Goal: Information Seeking & Learning: Check status

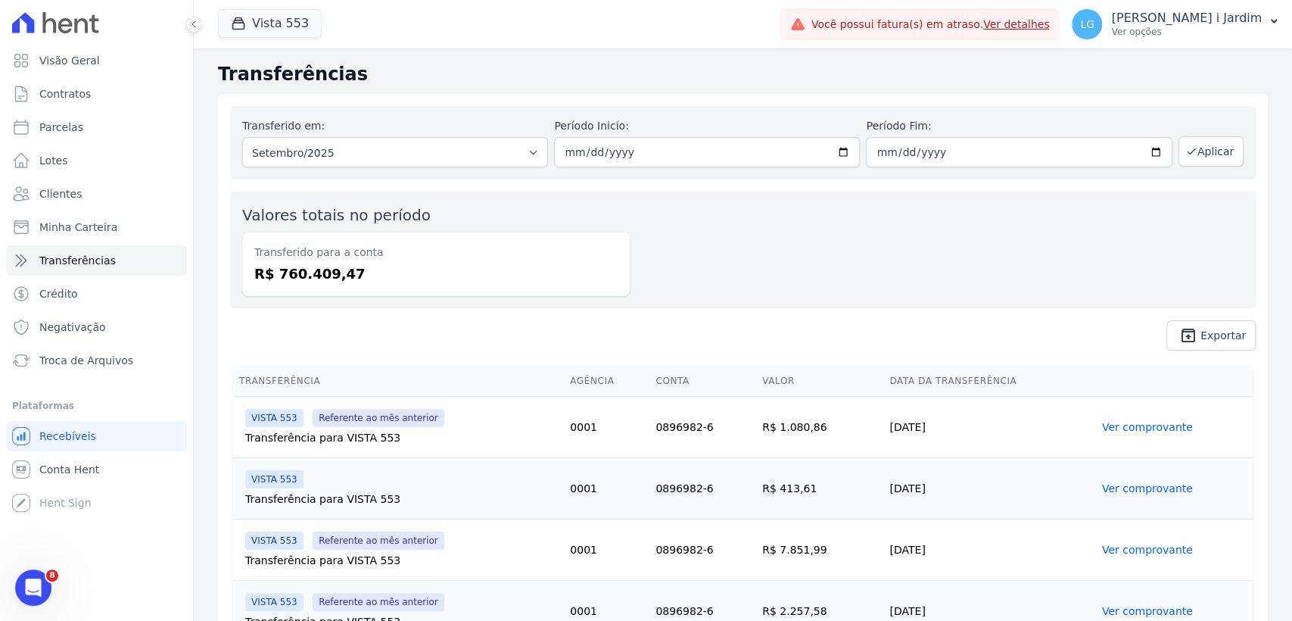
click at [570, 329] on span "unarchive Exportar" at bounding box center [742, 335] width 1025 height 30
click at [258, 26] on button "Vista 553" at bounding box center [270, 23] width 104 height 29
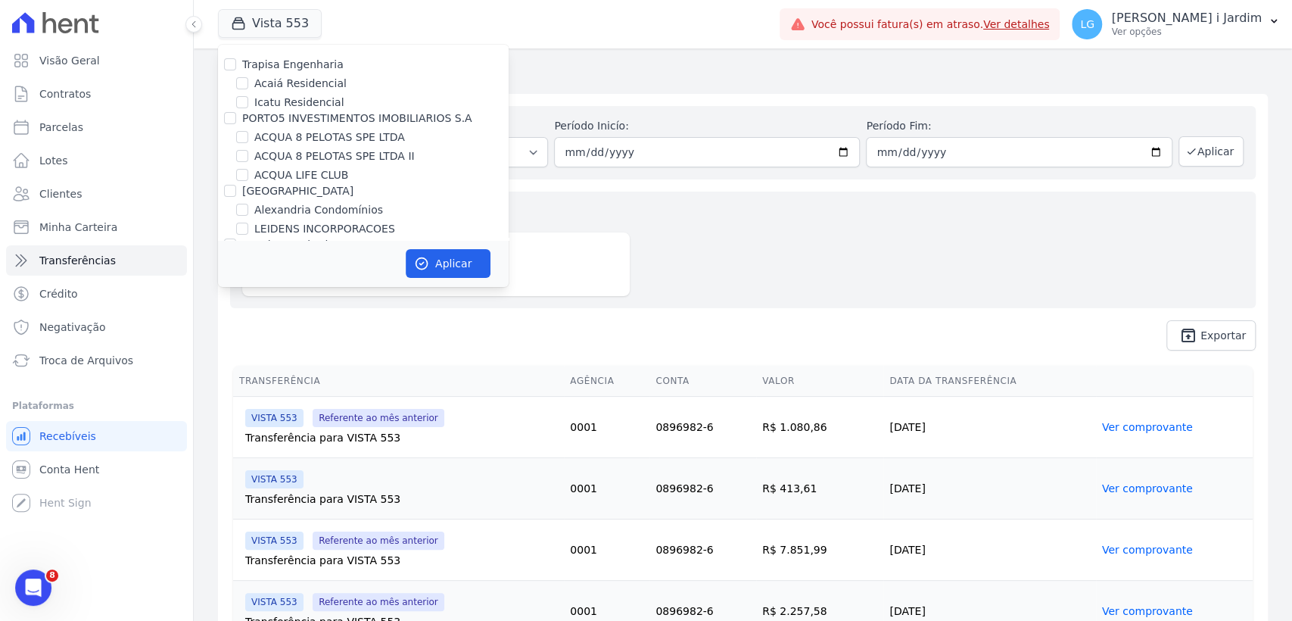
scroll to position [525, 0]
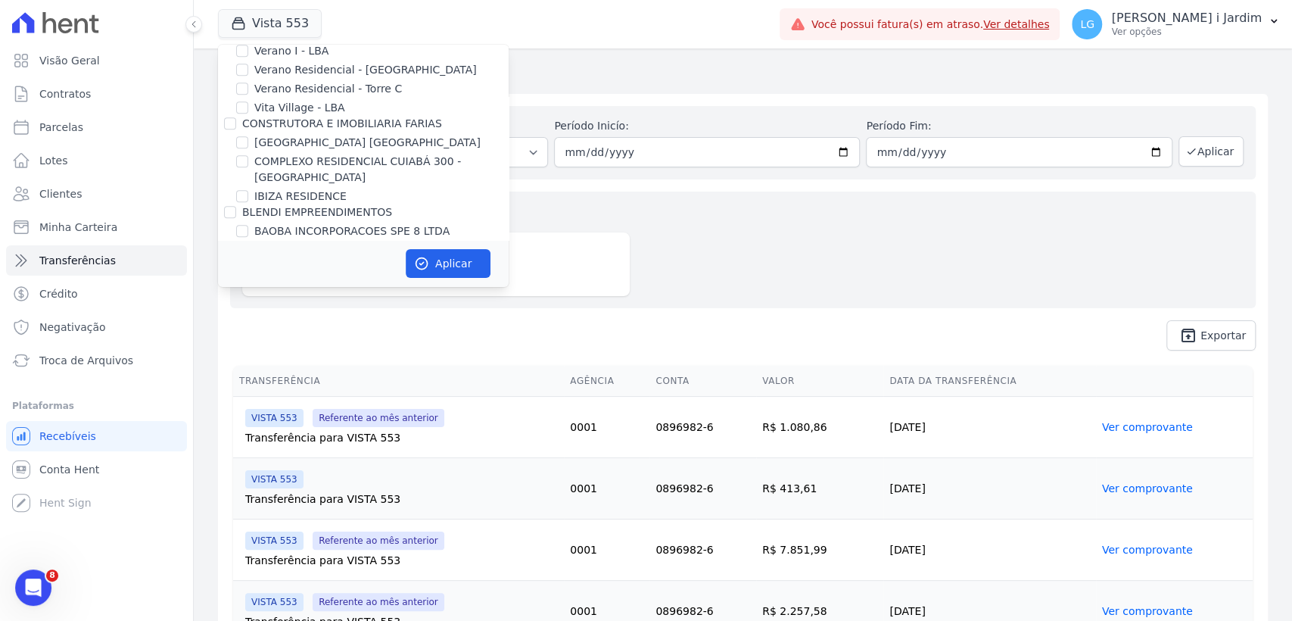
click at [297, 141] on label "[GEOGRAPHIC_DATA] [GEOGRAPHIC_DATA]" at bounding box center [367, 143] width 226 height 16
click at [248, 141] on input "[GEOGRAPHIC_DATA] [GEOGRAPHIC_DATA]" at bounding box center [242, 142] width 12 height 12
checkbox input "true"
click at [454, 263] on button "Aplicar" at bounding box center [448, 263] width 85 height 29
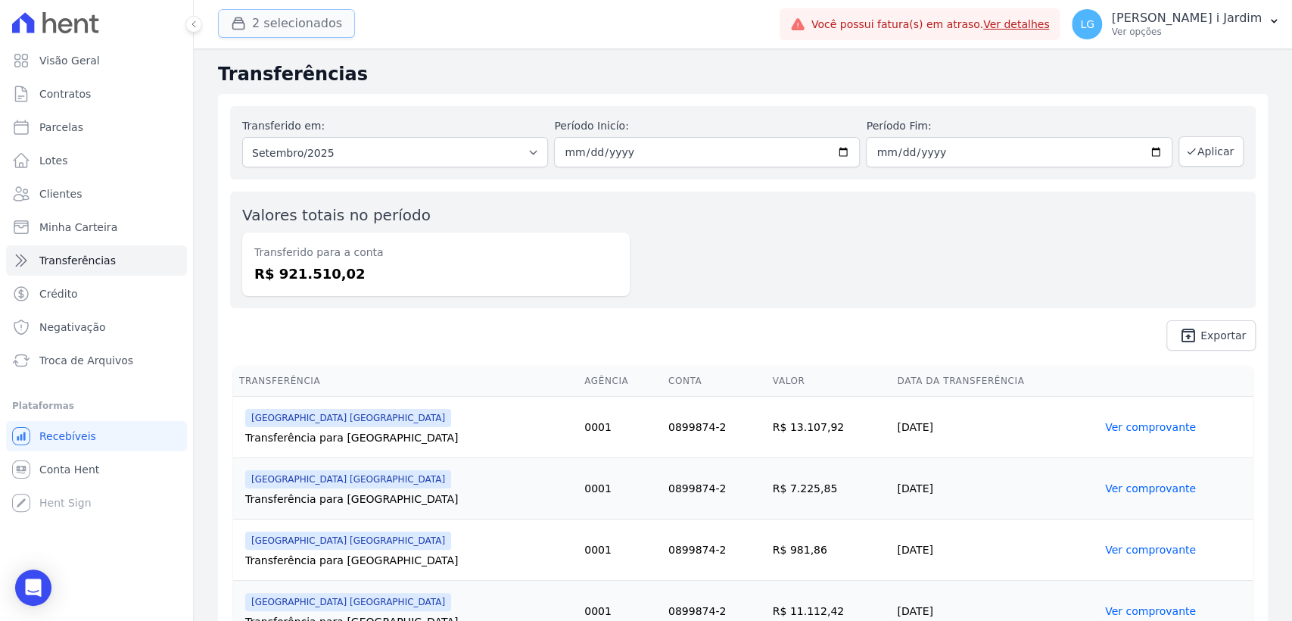
click at [304, 14] on button "2 selecionados" at bounding box center [286, 23] width 137 height 29
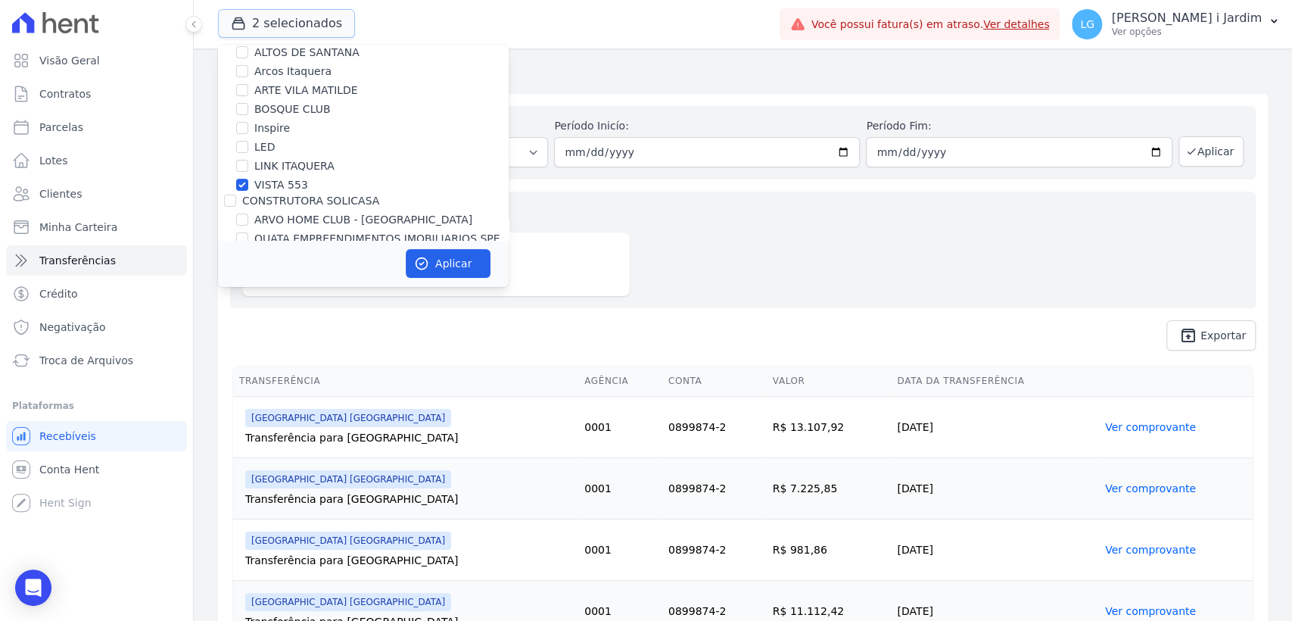
scroll to position [252, 0]
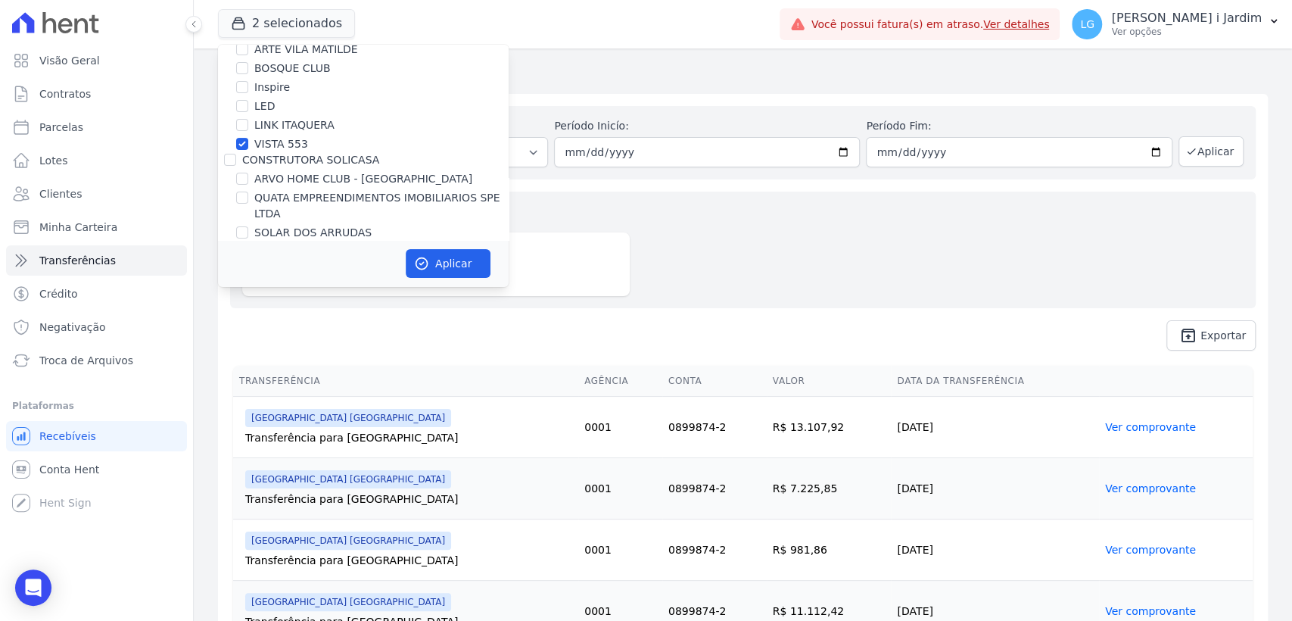
click at [271, 144] on label "VISTA 553" at bounding box center [281, 144] width 54 height 16
click at [248, 144] on input "VISTA 553" at bounding box center [242, 144] width 12 height 12
checkbox input "false"
click at [462, 260] on button "Aplicar" at bounding box center [448, 263] width 85 height 29
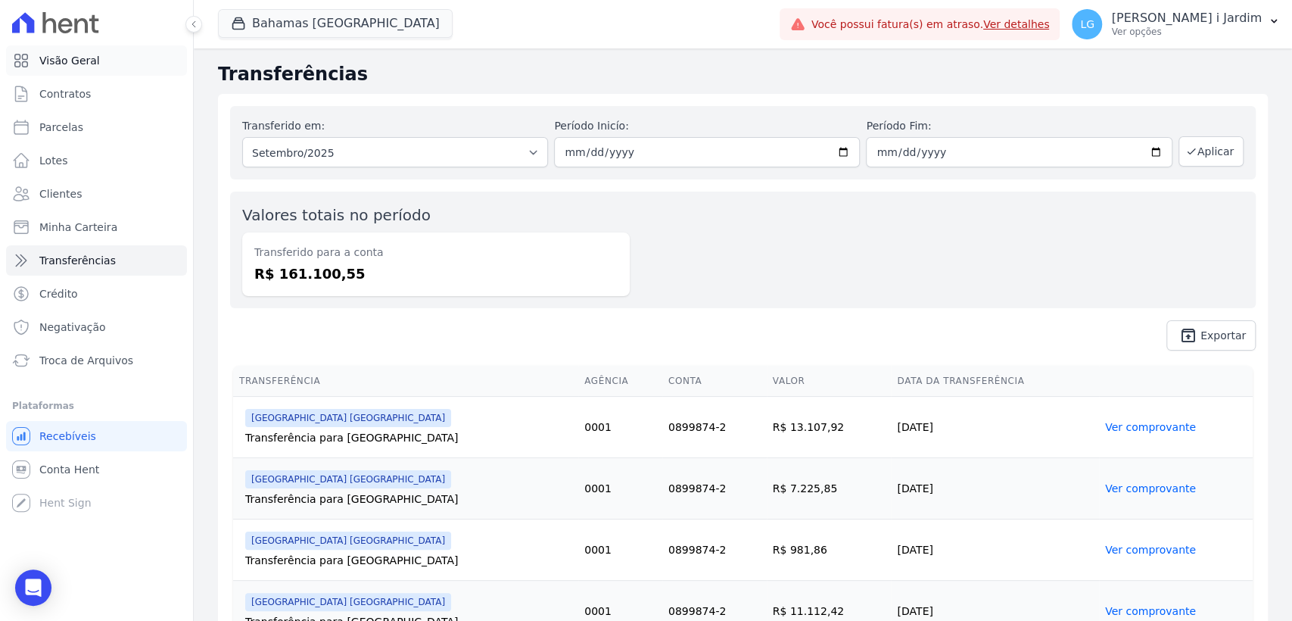
click at [93, 58] on link "Visão Geral" at bounding box center [96, 60] width 181 height 30
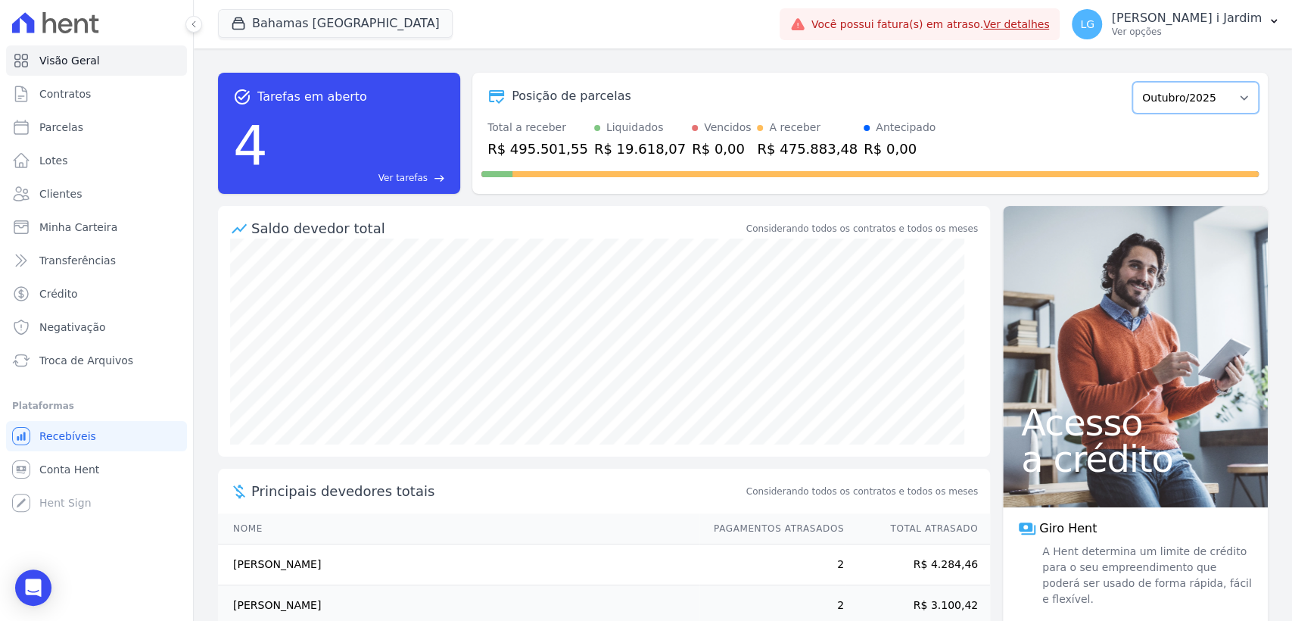
click at [1159, 97] on select "Outubro/2022 Novembro/2022 Dezembro/2022 Janeiro/2023 Fevereiro/2023 Março/2023…" at bounding box center [1195, 98] width 126 height 32
select select "09/2025"
click at [1132, 82] on select "Outubro/2022 Novembro/2022 Dezembro/2022 Janeiro/2023 Fevereiro/2023 Março/2023…" at bounding box center [1195, 98] width 126 height 32
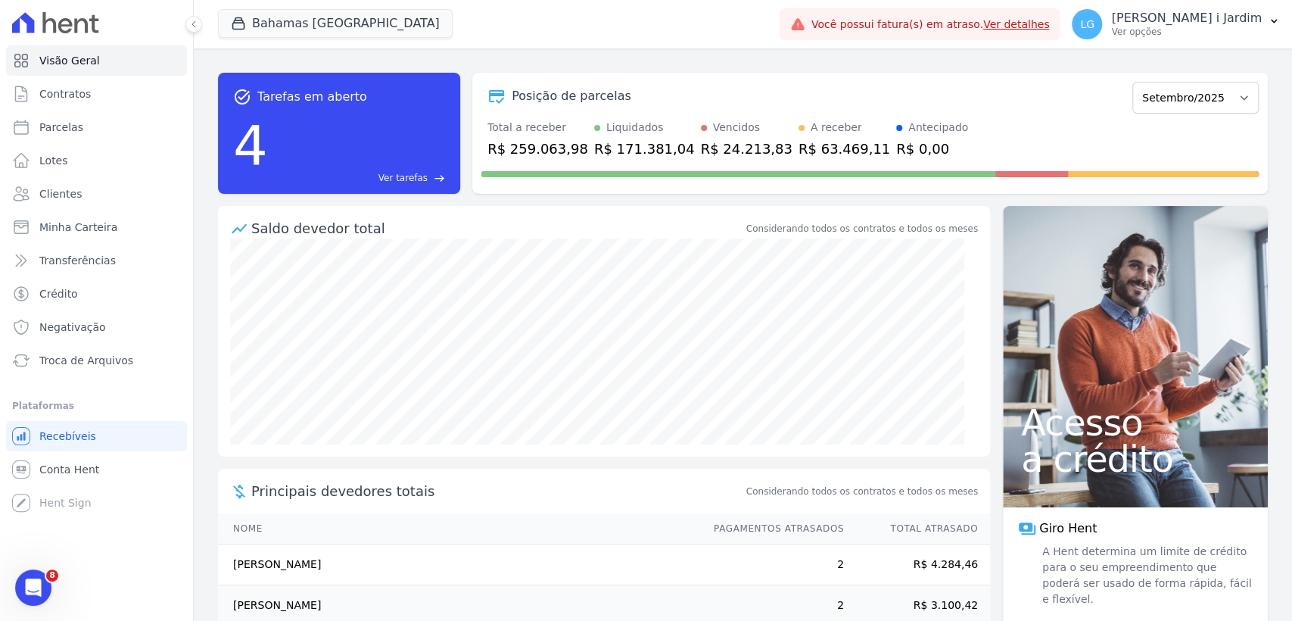
click at [543, 144] on div "R$ 259.063,98" at bounding box center [537, 148] width 101 height 20
copy div "259.063,98"
click at [806, 145] on div "R$ 63.469,11" at bounding box center [844, 148] width 92 height 20
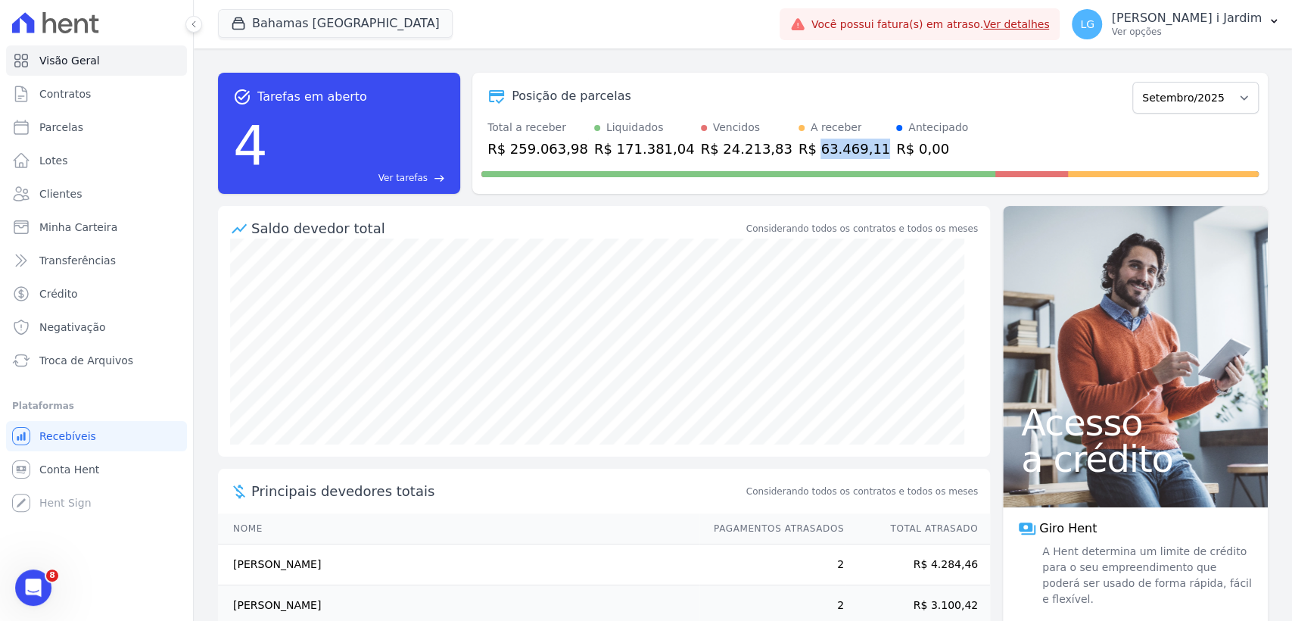
copy div "63.469,11"
click at [330, 22] on button "Bahamas [GEOGRAPHIC_DATA]" at bounding box center [335, 23] width 235 height 29
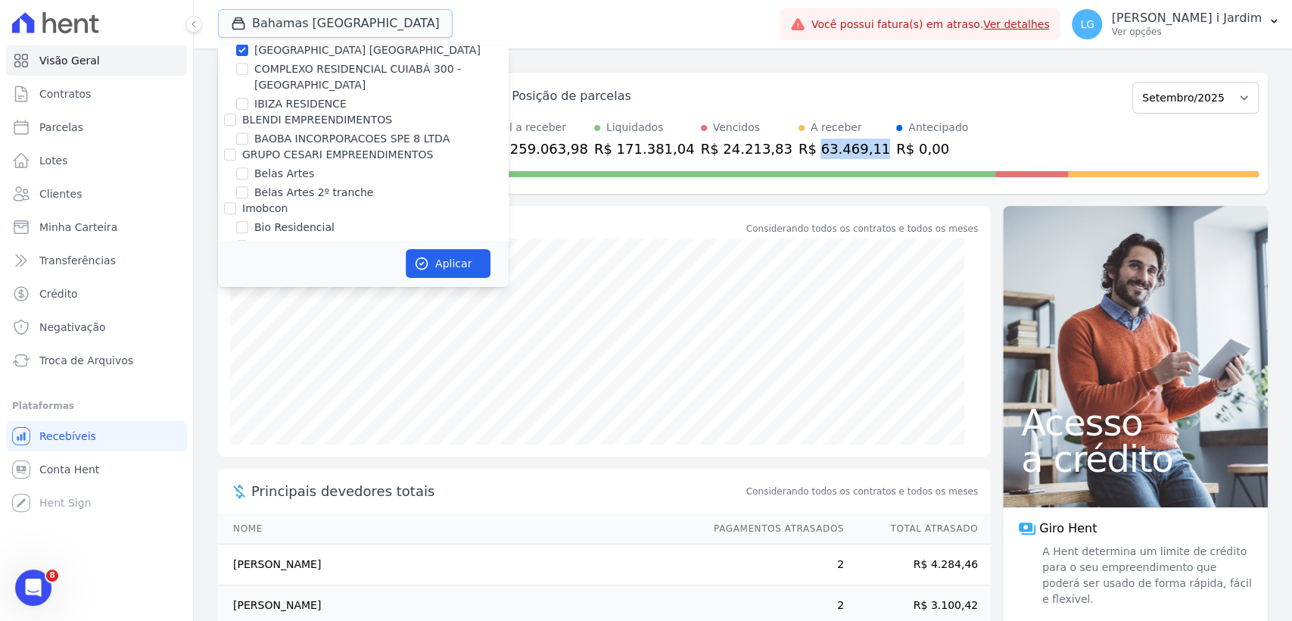
scroll to position [588, 0]
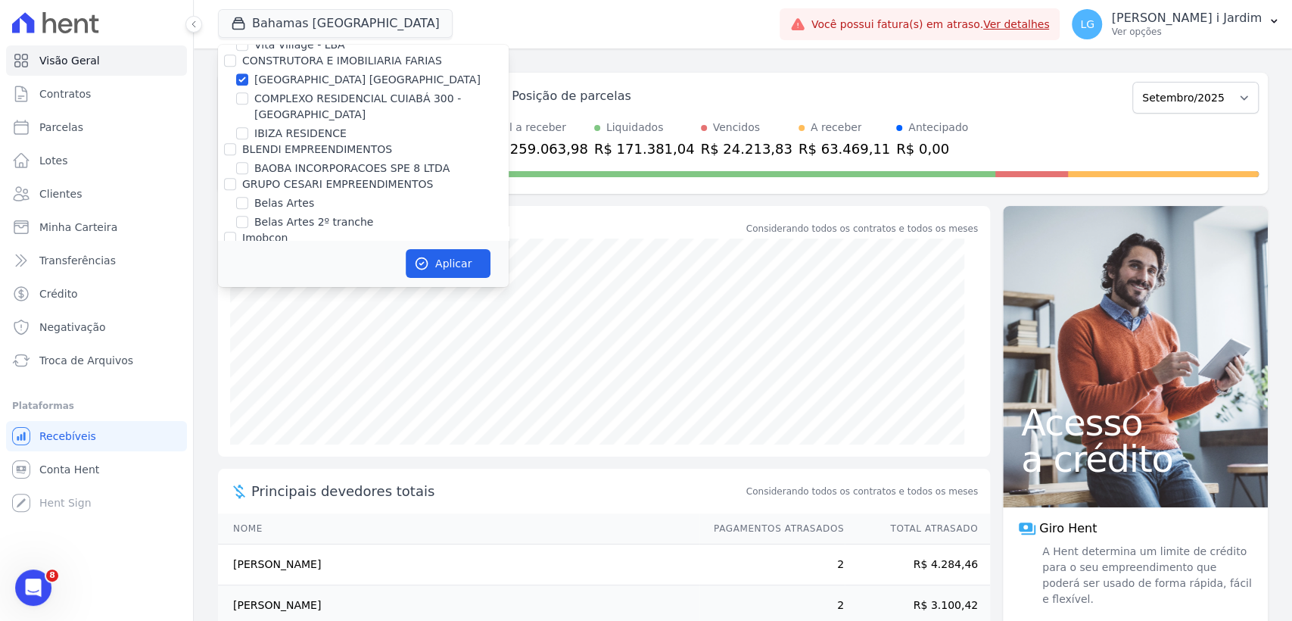
click at [314, 79] on label "[GEOGRAPHIC_DATA] [GEOGRAPHIC_DATA]" at bounding box center [367, 80] width 226 height 16
click at [248, 79] on input "[GEOGRAPHIC_DATA] [GEOGRAPHIC_DATA]" at bounding box center [242, 79] width 12 height 12
checkbox input "false"
click at [267, 132] on label "IBIZA RESIDENCE" at bounding box center [300, 134] width 92 height 16
click at [248, 132] on input "IBIZA RESIDENCE" at bounding box center [242, 133] width 12 height 12
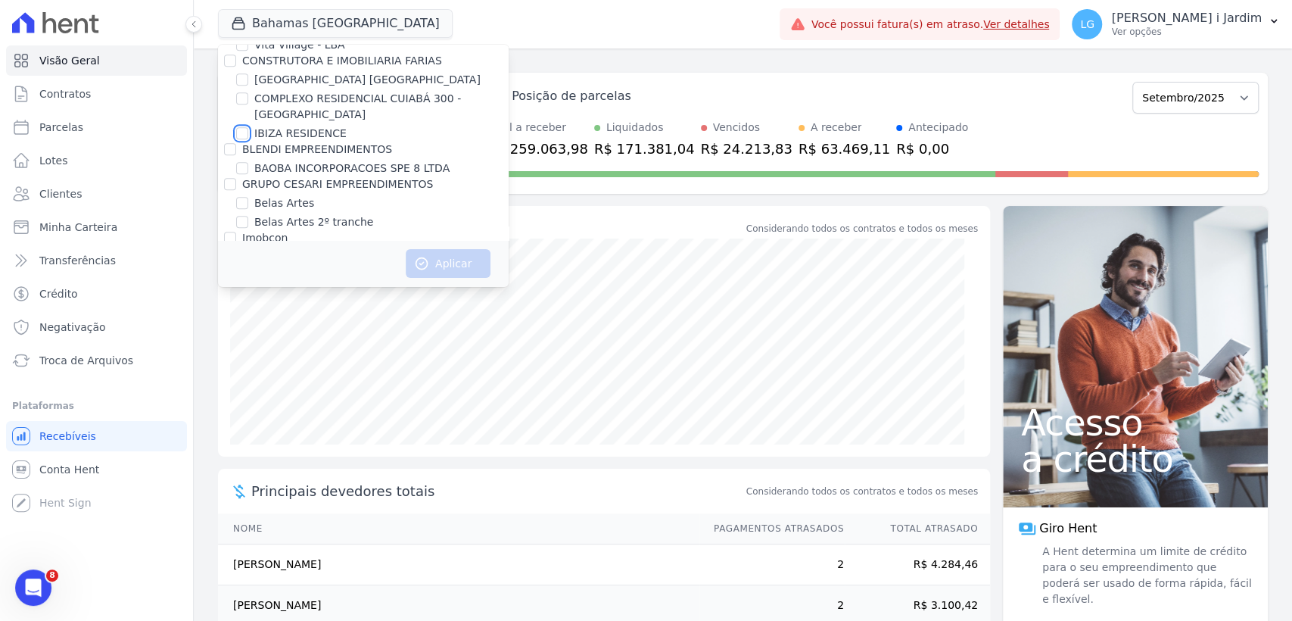
checkbox input "true"
click at [420, 271] on button "Aplicar" at bounding box center [448, 263] width 85 height 29
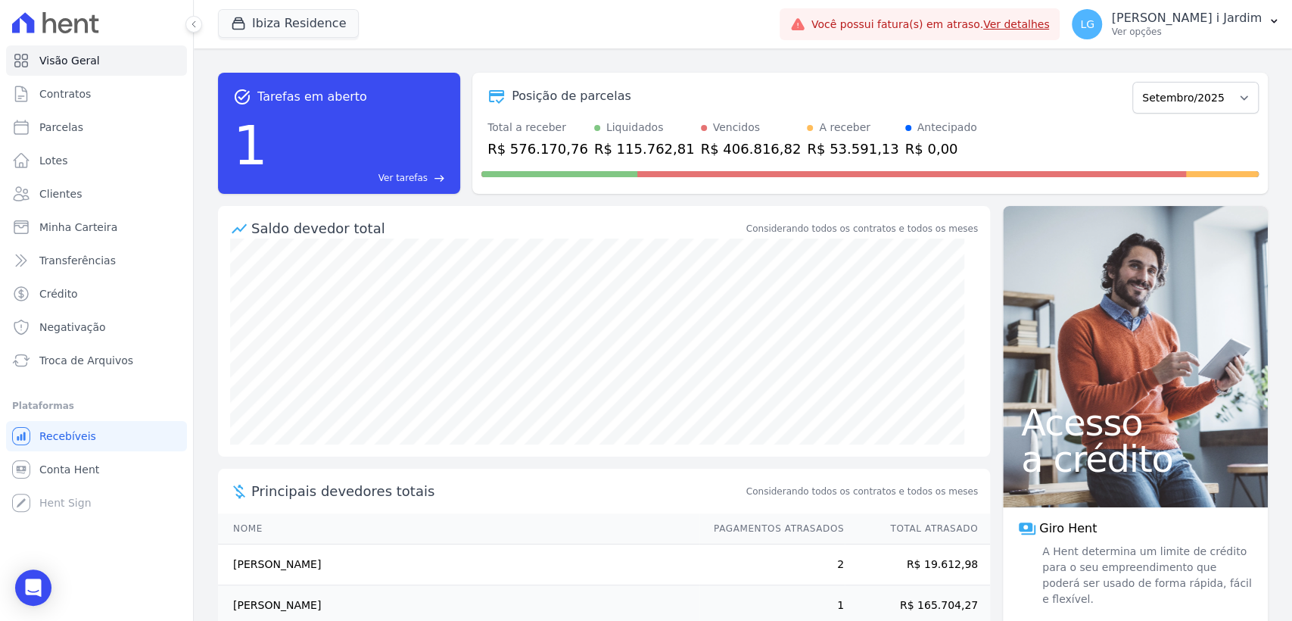
click at [545, 150] on div "R$ 576.170,76" at bounding box center [537, 148] width 101 height 20
copy div "576.170,76"
click at [157, 264] on link "Transferências" at bounding box center [96, 260] width 181 height 30
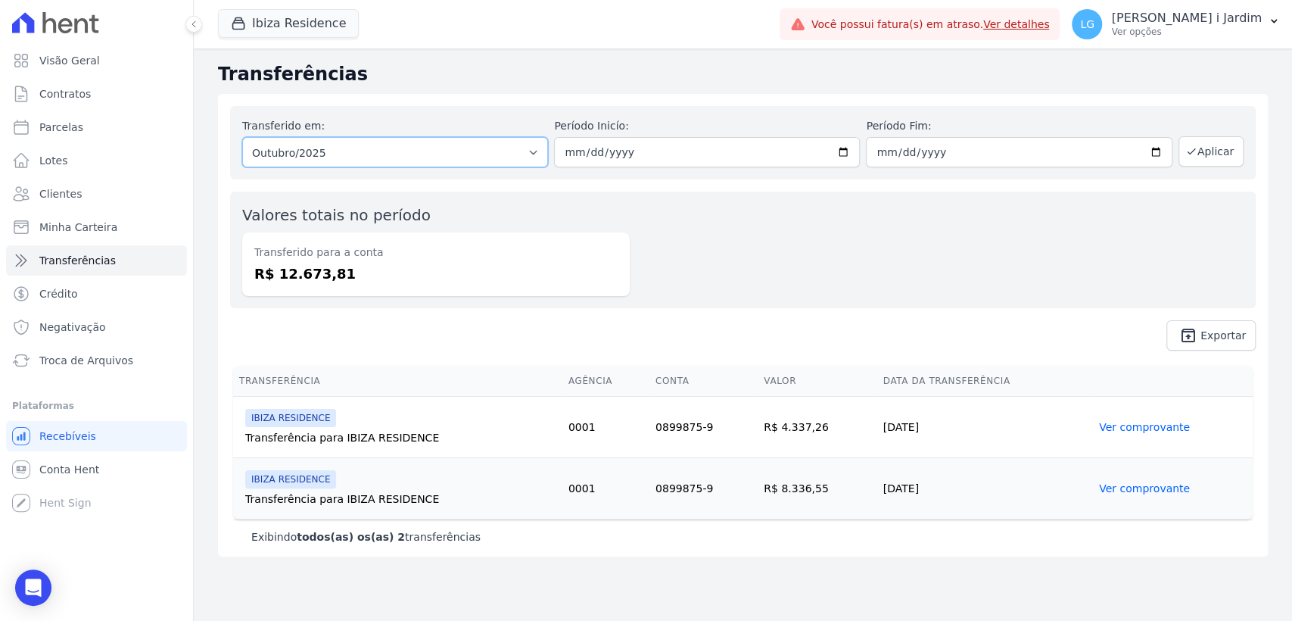
click at [323, 157] on select "Todos os meses Junho/2025 Julho/2025 Agosto/2025 Setembro/2025 Outubro/2025 Out…" at bounding box center [395, 152] width 306 height 30
select select "09/2025"
click at [242, 137] on select "Todos os meses Junho/2025 Julho/2025 Agosto/2025 Setembro/2025 Outubro/2025 Out…" at bounding box center [395, 152] width 306 height 30
click at [1206, 160] on button "Aplicar" at bounding box center [1210, 151] width 65 height 30
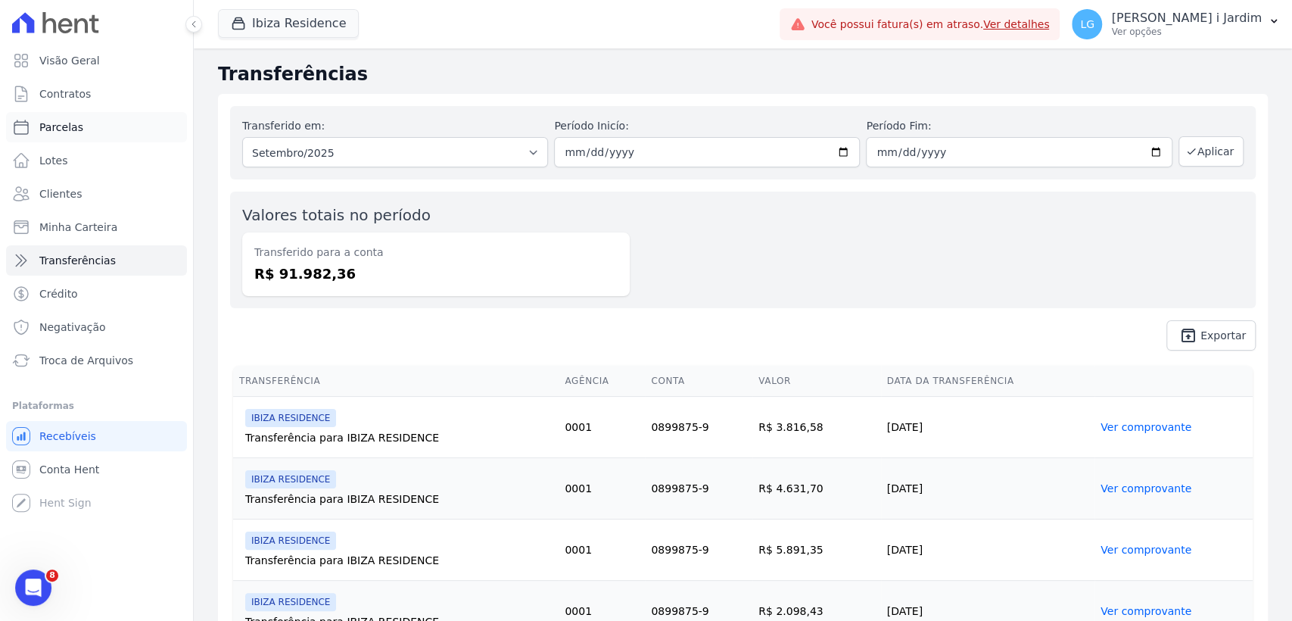
click at [130, 129] on link "Parcelas" at bounding box center [96, 127] width 181 height 30
select select
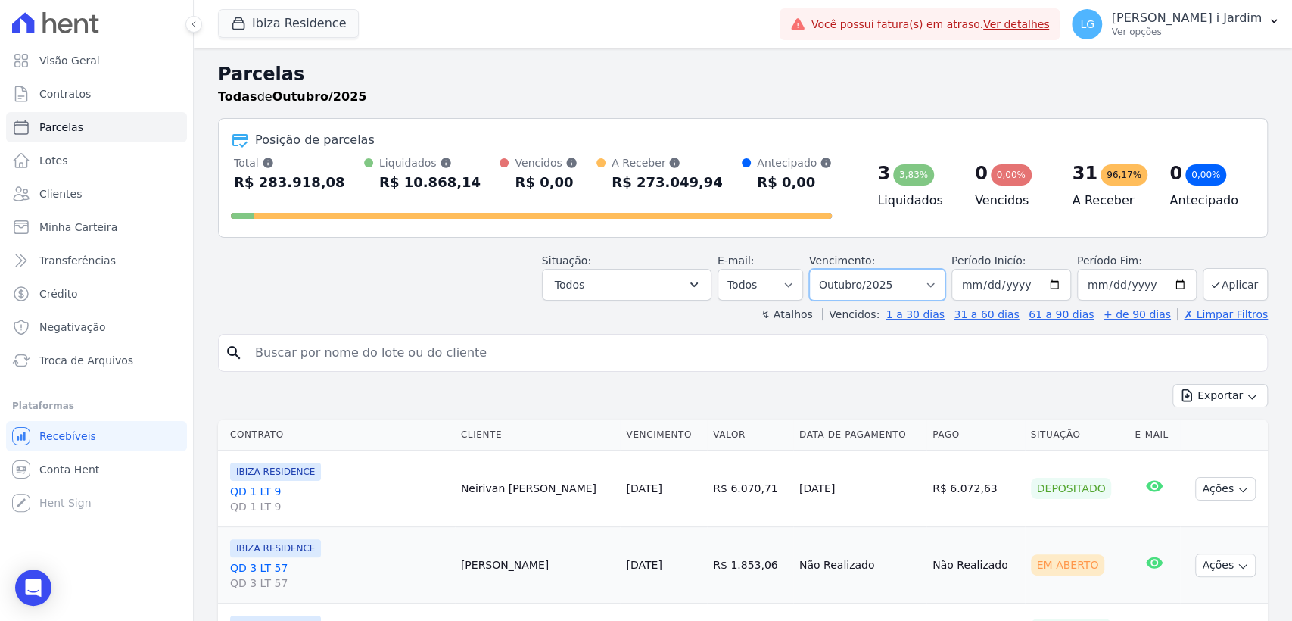
click at [897, 278] on select "Filtrar por período ──────── Todos os meses Julho/2024 Agosto/2024 Setembro/202…" at bounding box center [877, 285] width 136 height 32
select select "09/2025"
click at [818, 269] on select "Filtrar por período ──────── Todos os meses Julho/2024 Agosto/2024 Setembro/202…" at bounding box center [877, 285] width 136 height 32
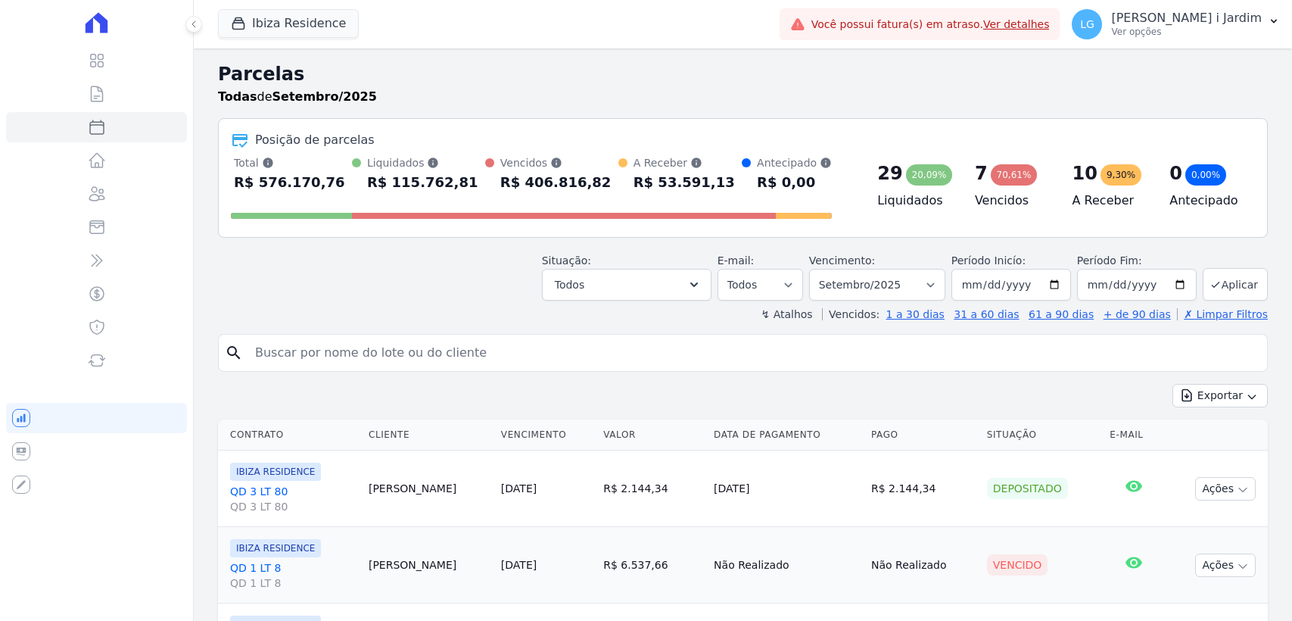
select select
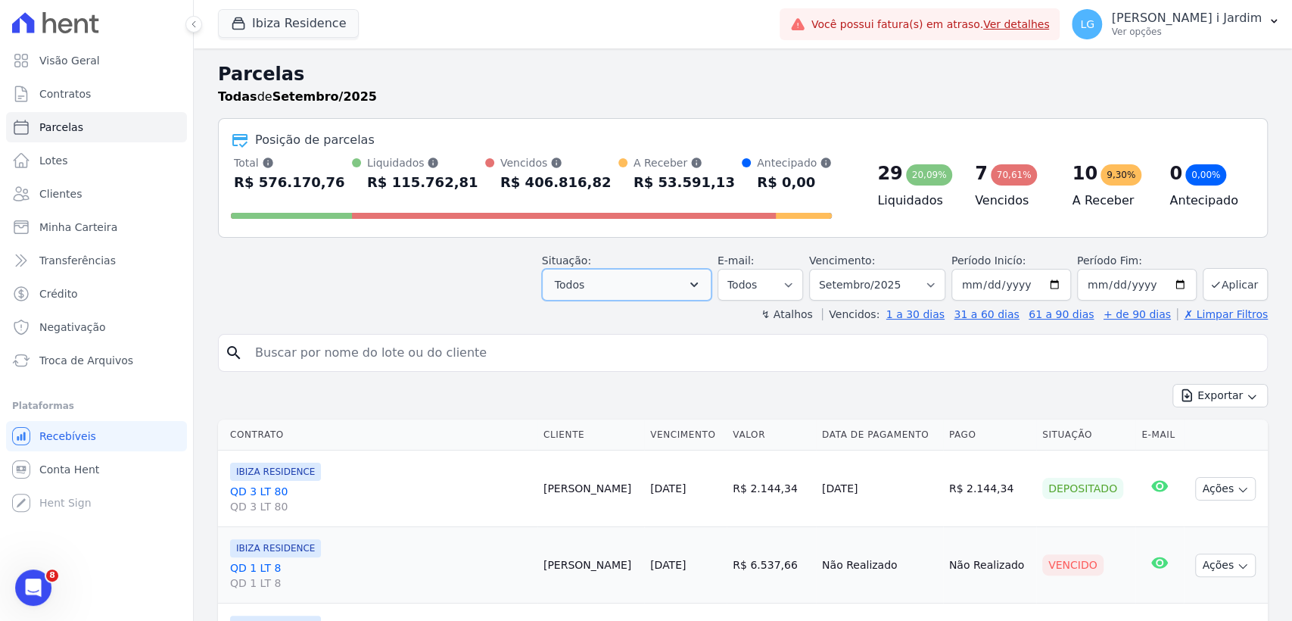
click at [690, 288] on button "Todos" at bounding box center [627, 285] width 170 height 32
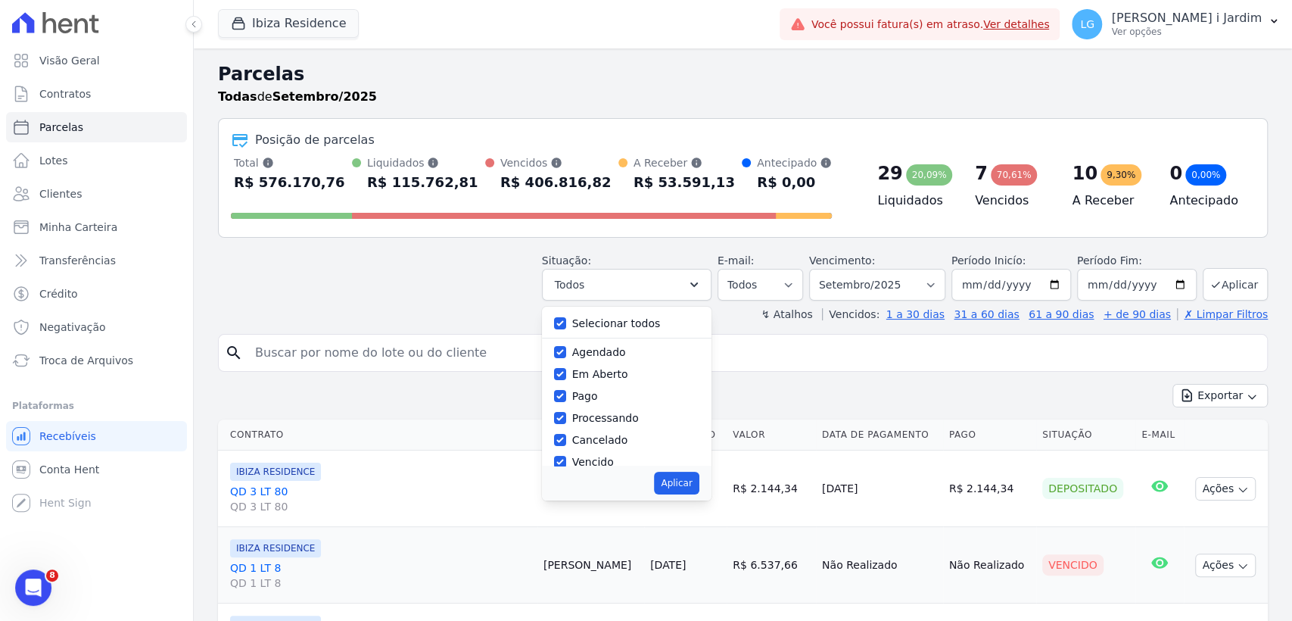
click at [620, 323] on label "Selecionar todos" at bounding box center [616, 323] width 89 height 12
click at [566, 323] on input "Selecionar todos" at bounding box center [560, 323] width 12 height 12
checkbox input "false"
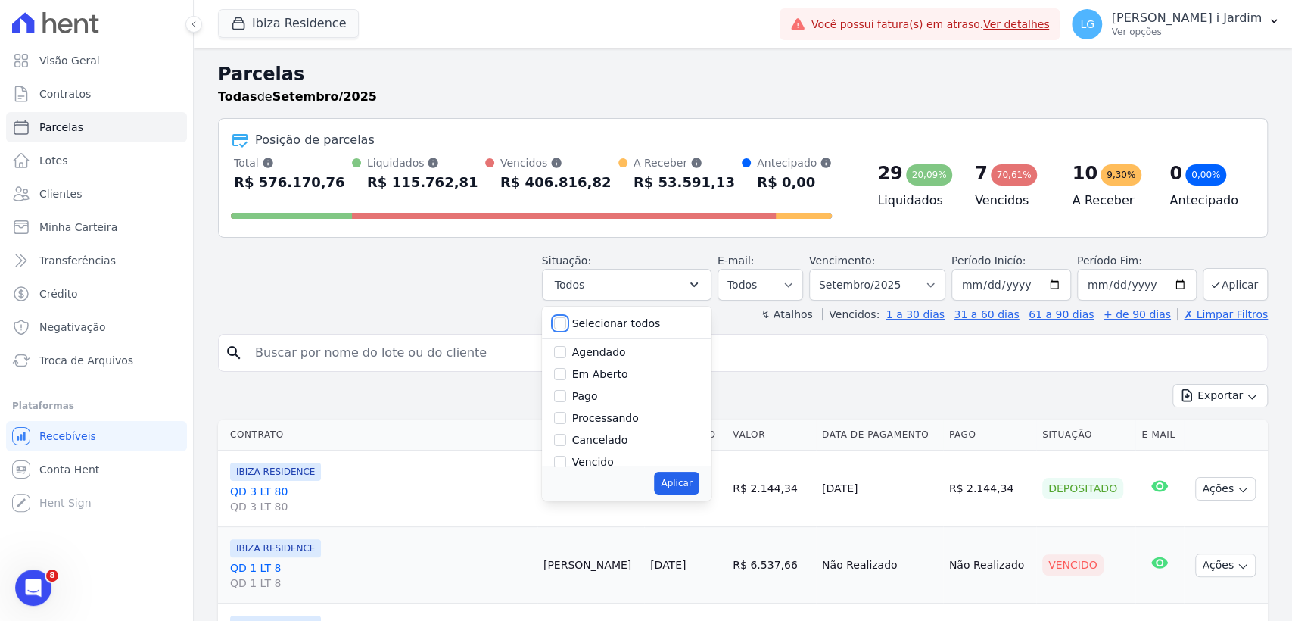
checkbox input "false"
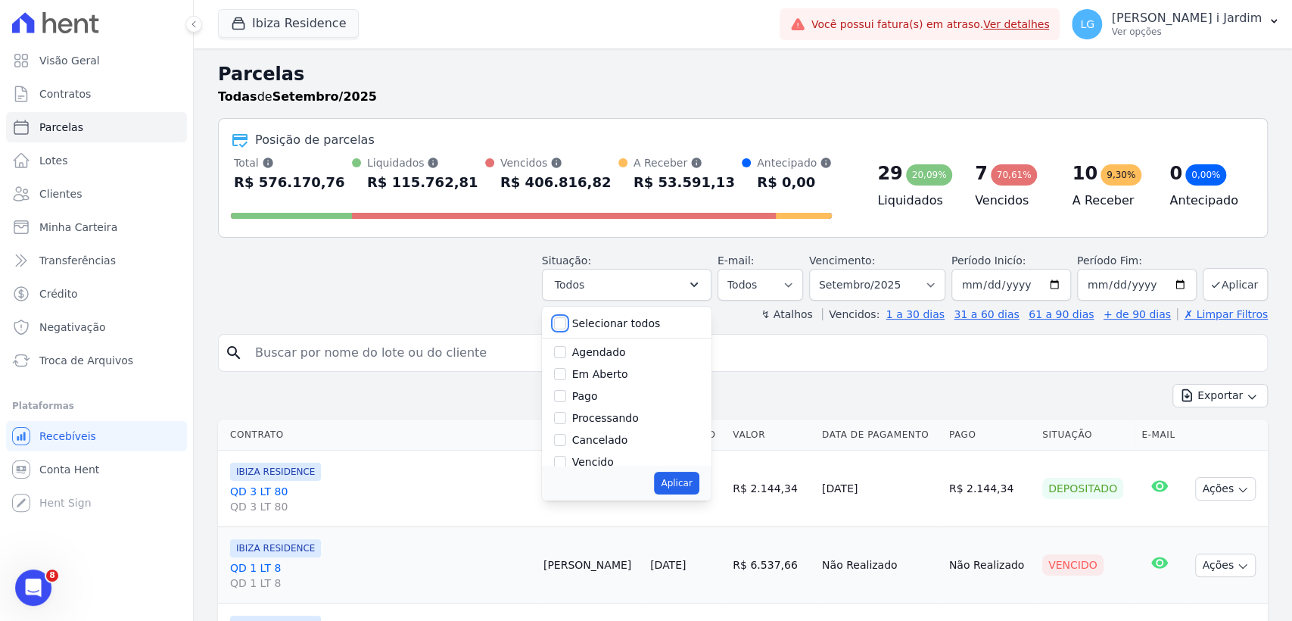
checkbox input "false"
click at [347, 31] on button "Ibiza Residence" at bounding box center [288, 23] width 141 height 29
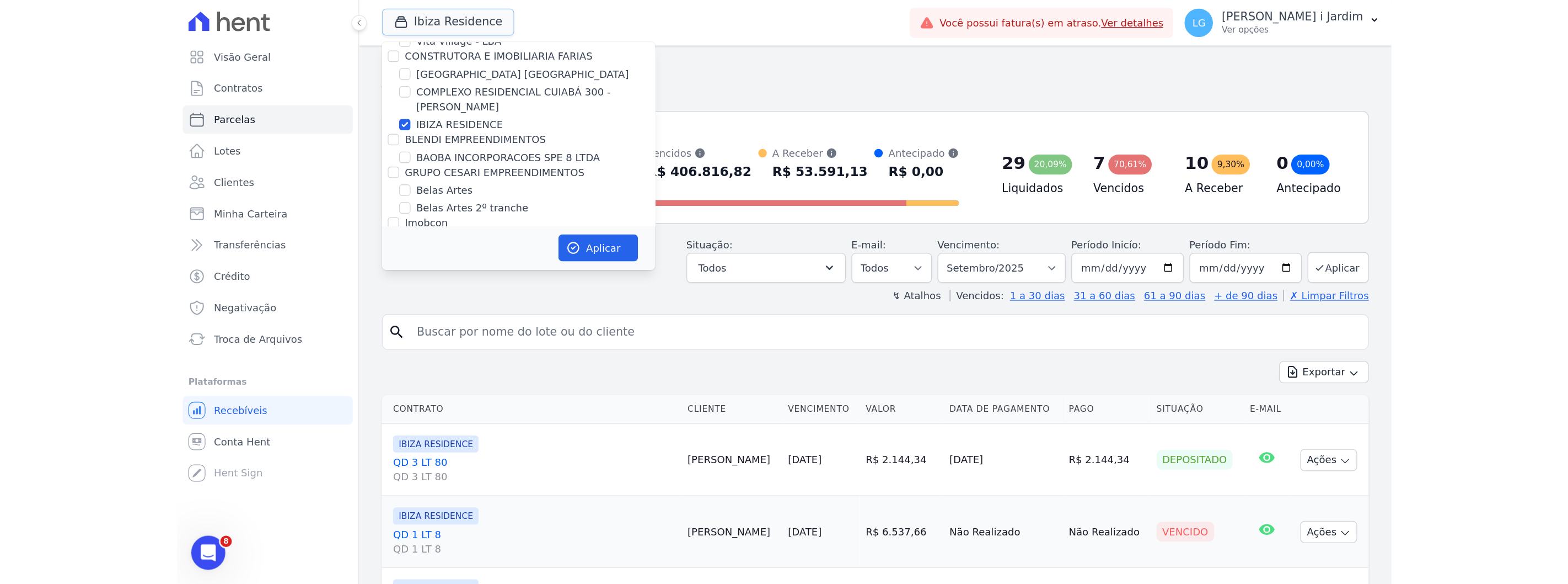
scroll to position [429, 0]
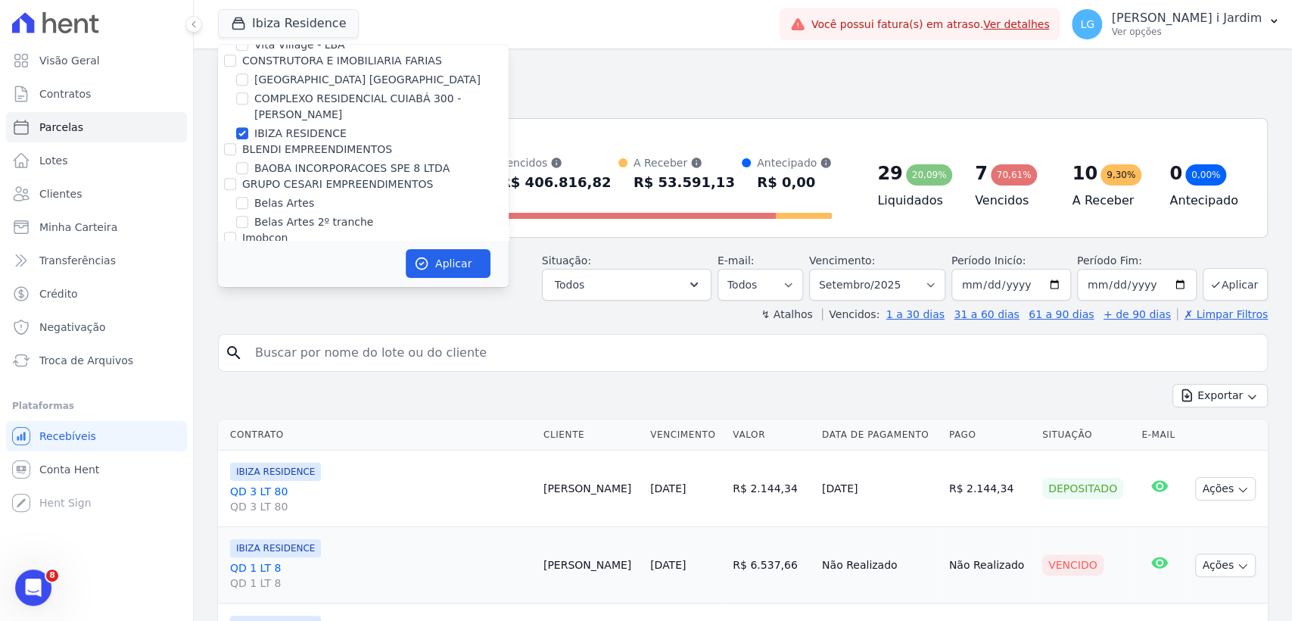
click at [309, 126] on label "IBIZA RESIDENCE" at bounding box center [300, 134] width 92 height 16
click at [248, 127] on input "IBIZA RESIDENCE" at bounding box center [242, 133] width 12 height 12
checkbox input "false"
click at [320, 96] on label "COMPLEXO RESIDENCIAL CUIABÁ 300 - [PERSON_NAME]" at bounding box center [381, 107] width 254 height 32
click at [248, 96] on input "COMPLEXO RESIDENCIAL CUIABÁ 300 - [GEOGRAPHIC_DATA]" at bounding box center [242, 98] width 12 height 12
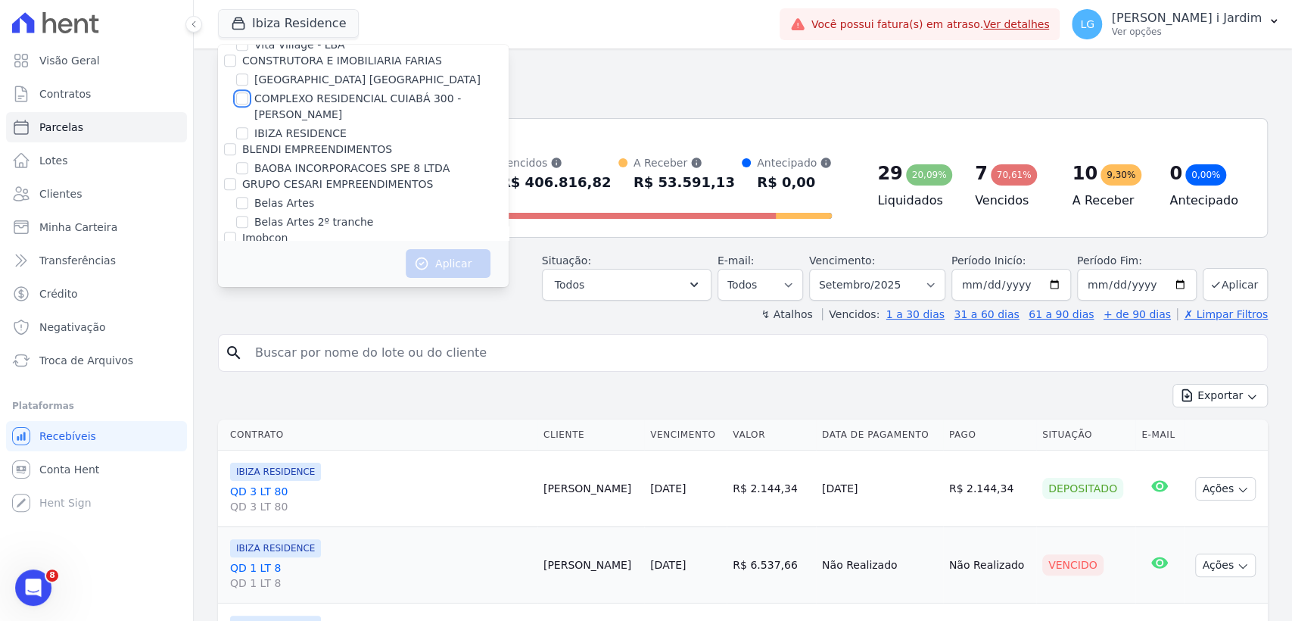
checkbox input "true"
click at [449, 266] on button "Aplicar" at bounding box center [448, 263] width 85 height 29
select select
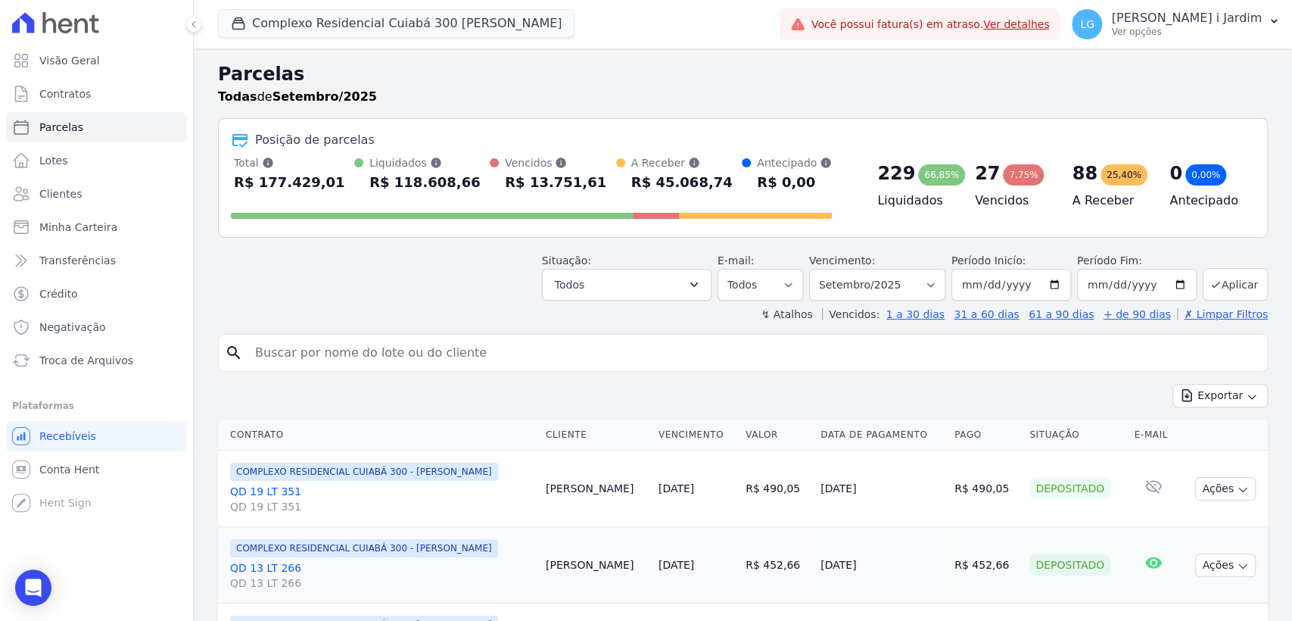
click at [688, 104] on div "Todas de Setembro/2025" at bounding box center [743, 97] width 1050 height 18
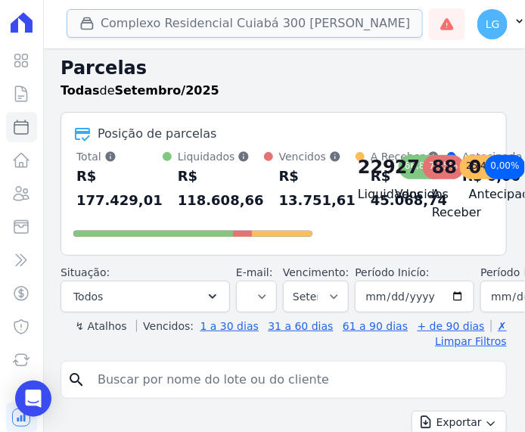
click at [278, 17] on button "Complexo Residencial Cuiabá 300 [PERSON_NAME]" at bounding box center [245, 23] width 356 height 29
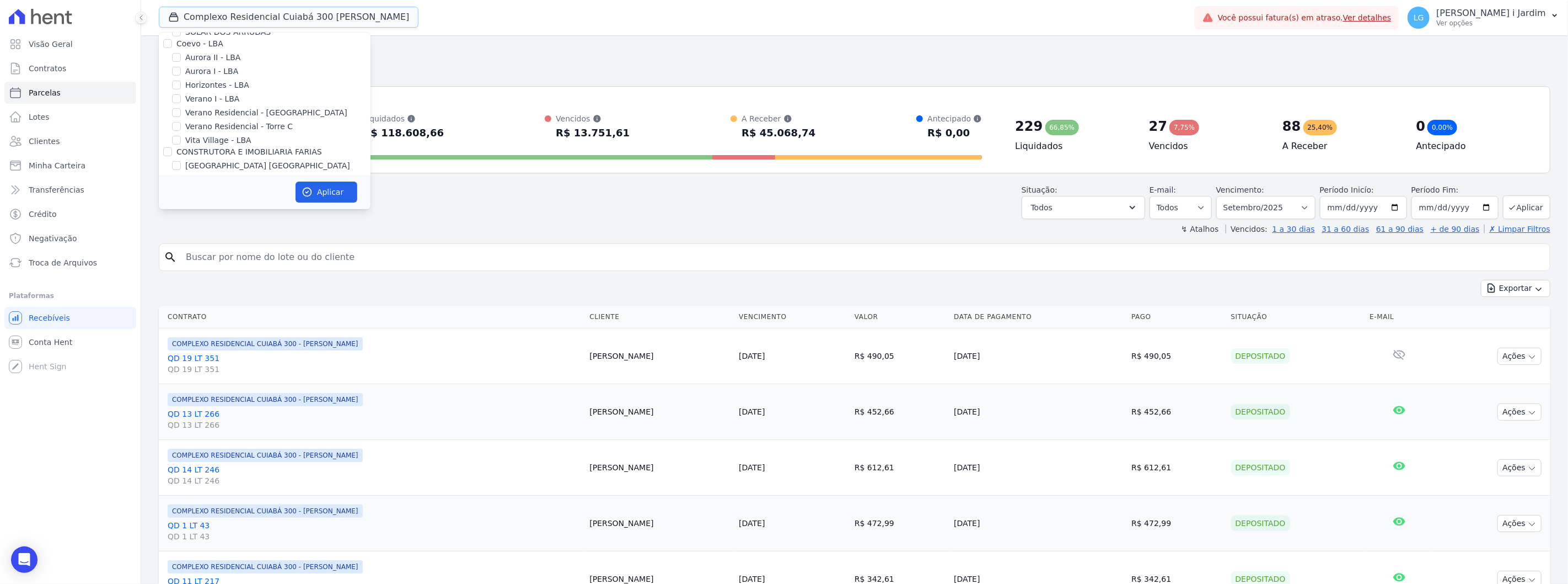
scroll to position [367, 0]
click at [218, 133] on label "COMPLEXO RESIDENCIAL CUIABÁ 300 - [GEOGRAPHIC_DATA]" at bounding box center [278, 139] width 185 height 23
click at [181, 133] on input "COMPLEXO RESIDENCIAL CUIABÁ 300 - [GEOGRAPHIC_DATA]" at bounding box center [176, 133] width 9 height 9
checkbox input "false"
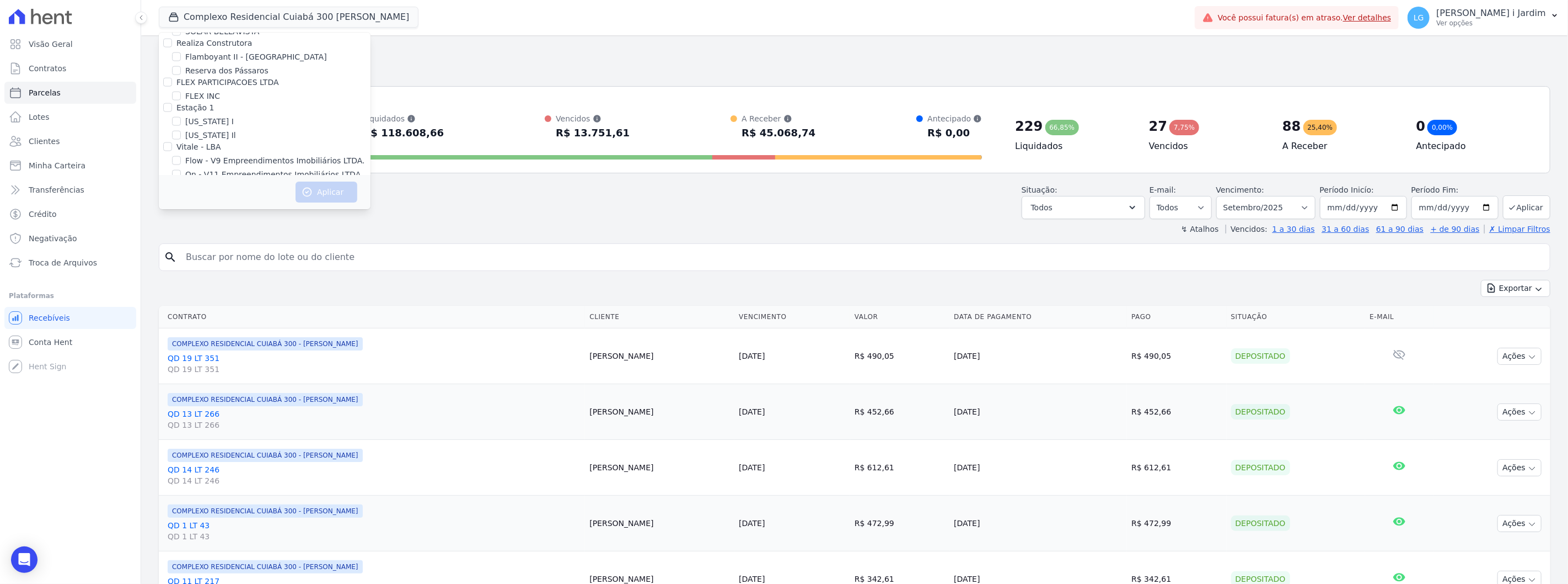
click at [194, 194] on label "[GEOGRAPHIC_DATA]" at bounding box center [225, 200] width 81 height 12
click at [181, 195] on input "[GEOGRAPHIC_DATA]" at bounding box center [176, 200] width 9 height 9
checkbox input "true"
click at [197, 208] on label "Villa Francesa Iris" at bounding box center [219, 214] width 67 height 12
click at [181, 209] on input "Villa Francesa Iris" at bounding box center [176, 214] width 9 height 9
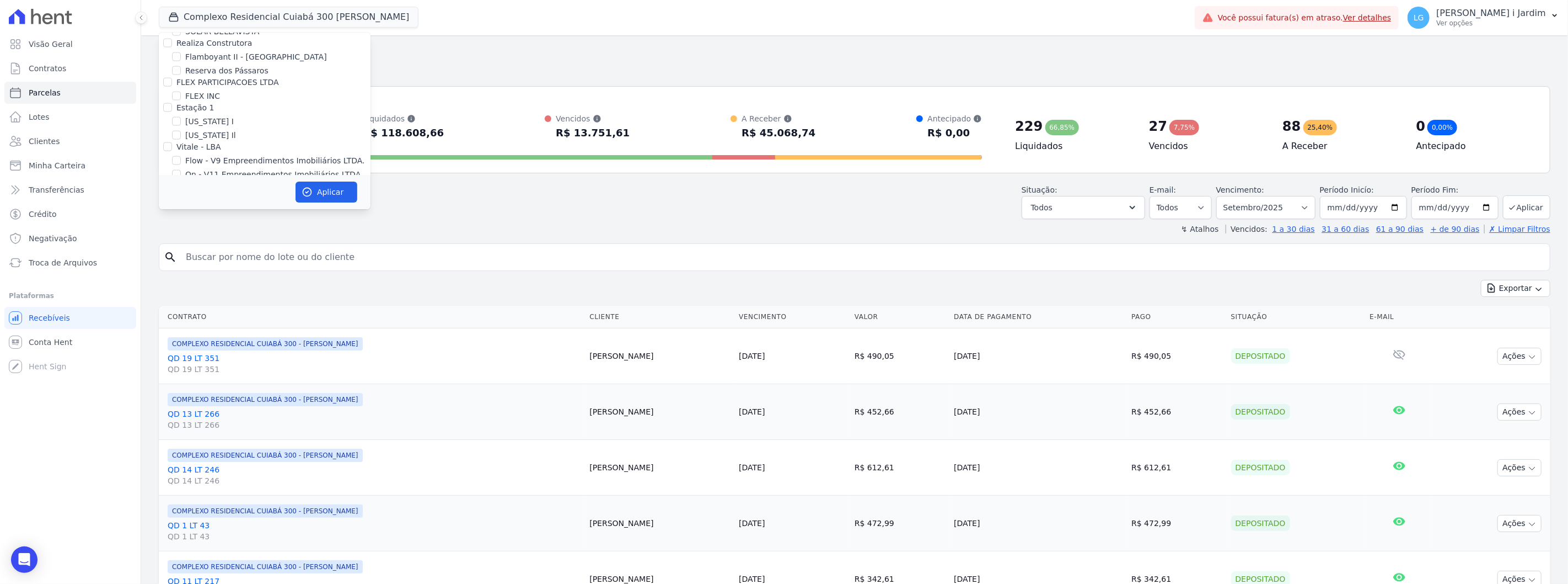
checkbox input "true"
click at [316, 190] on button "Aplicar" at bounding box center [326, 192] width 62 height 21
select select
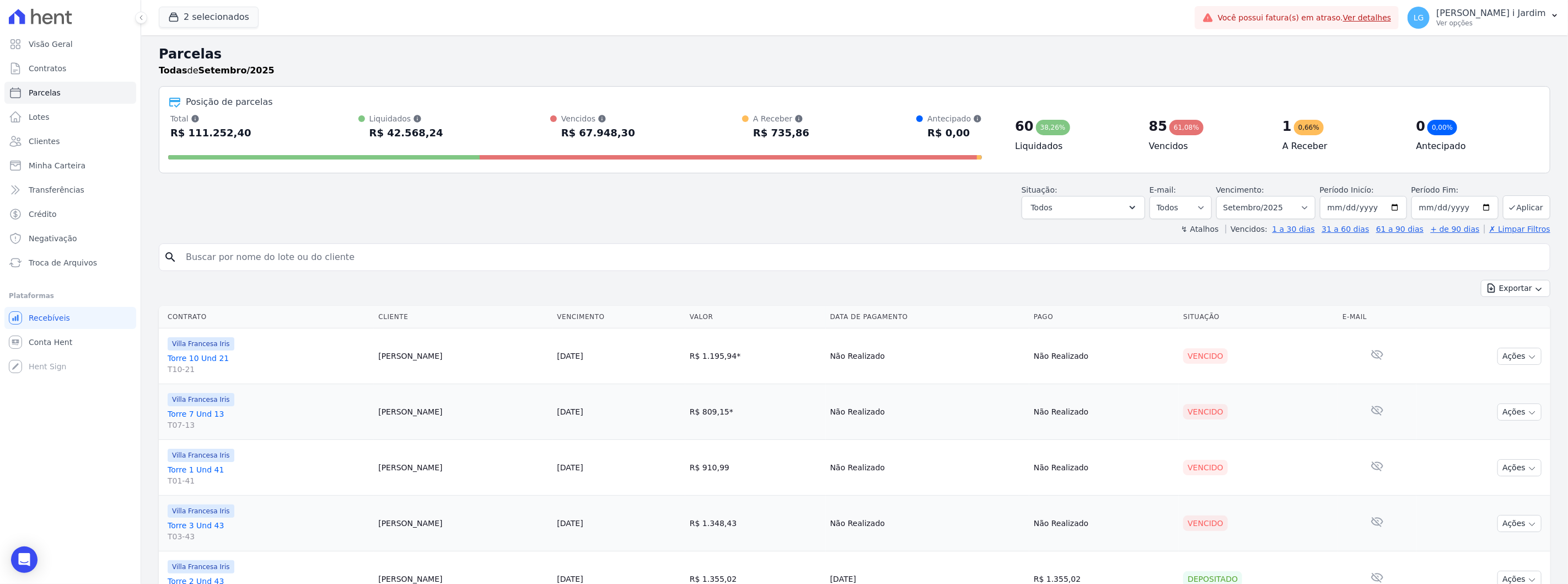
click at [800, 192] on div "Situação: Agendado Em Aberto Pago Processando Cancelado Vencido Transferindo De…" at bounding box center [855, 200] width 1392 height 39
click at [941, 207] on select "Filtrar por período ──────── Todos os meses Setembro/2023 Outubro/2023 Novembro…" at bounding box center [1266, 208] width 99 height 23
select select "10/2025"
click at [941, 196] on select "Filtrar por período ──────── Todos os meses Setembro/2023 Outubro/2023 Novembro…" at bounding box center [1266, 208] width 99 height 23
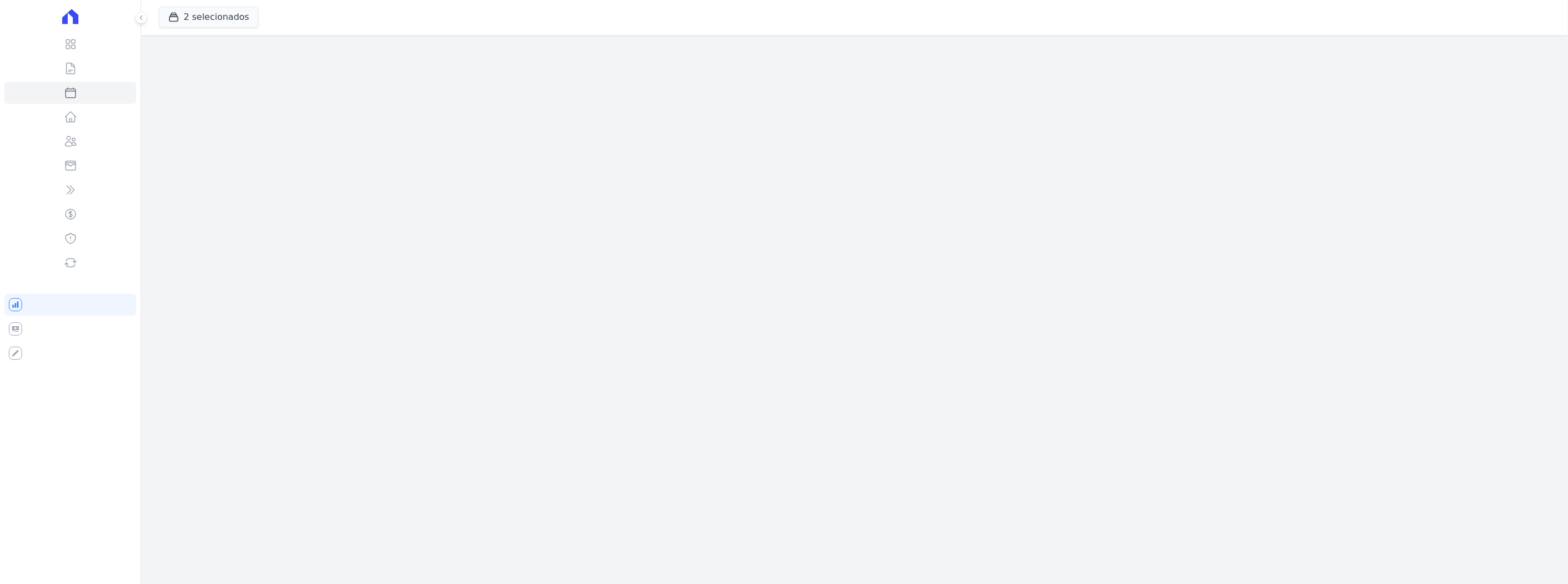
select select
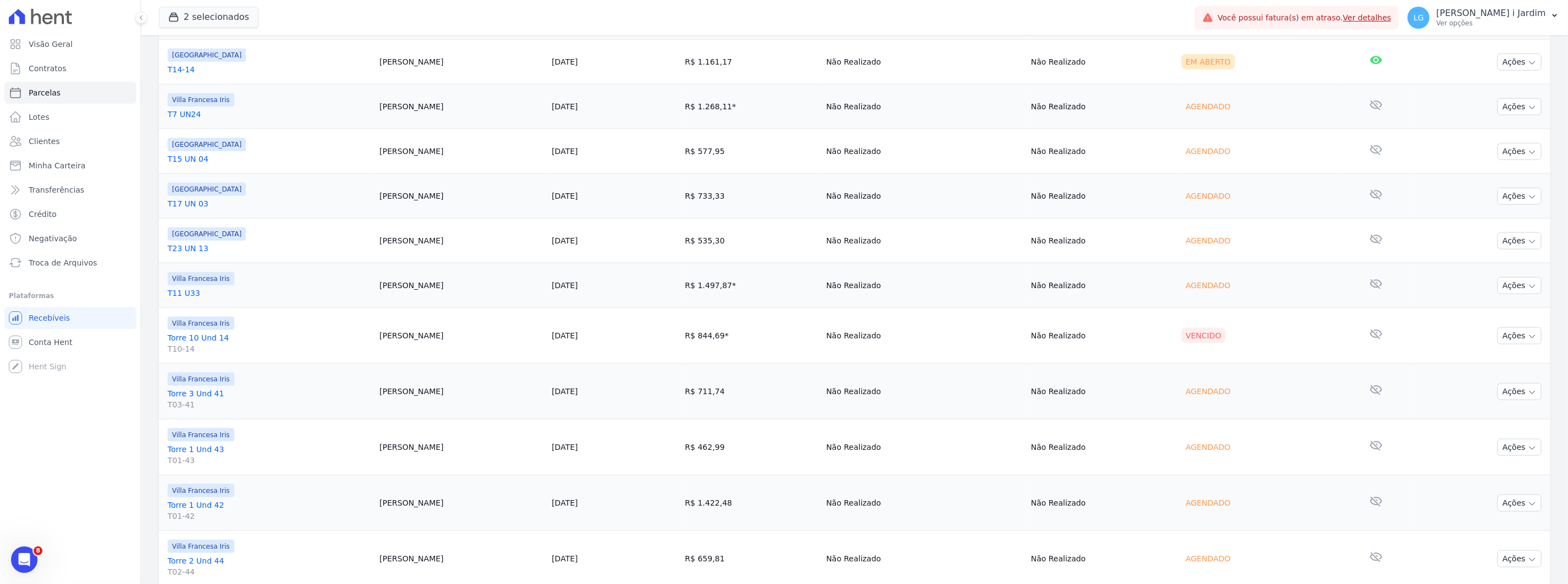
scroll to position [1099, 0]
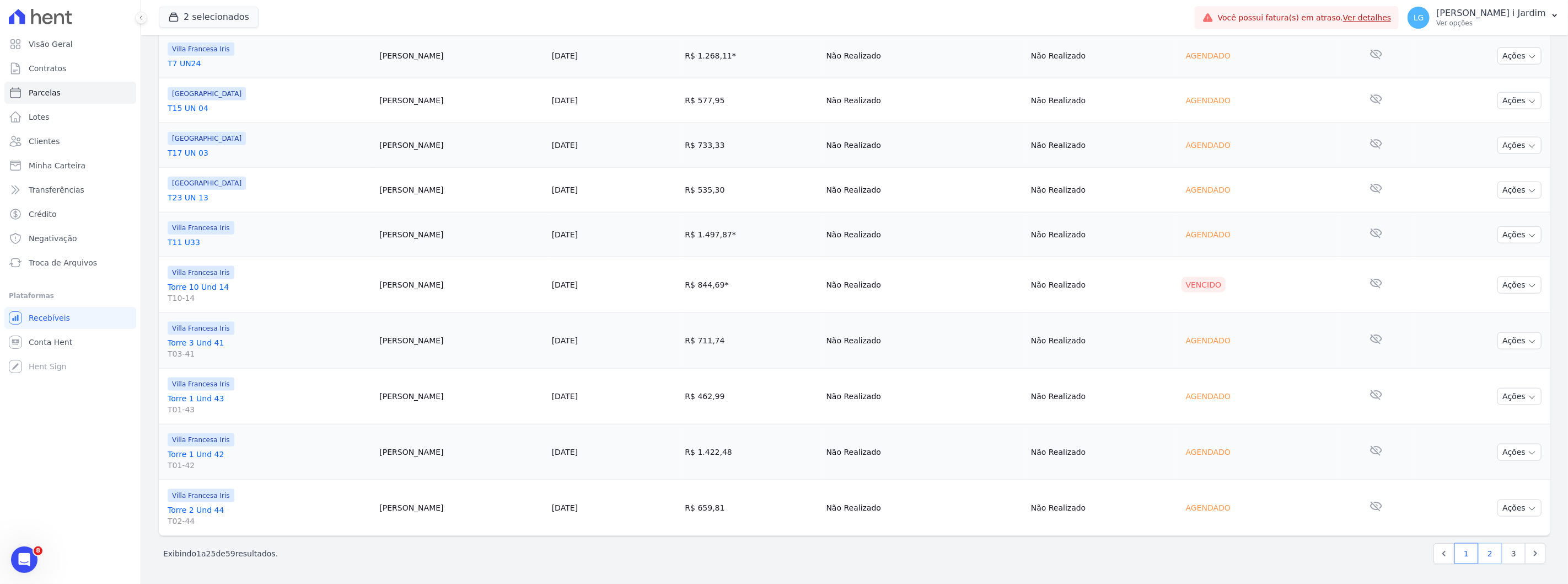
click at [1478, 561] on link "2" at bounding box center [1490, 553] width 24 height 21
select select
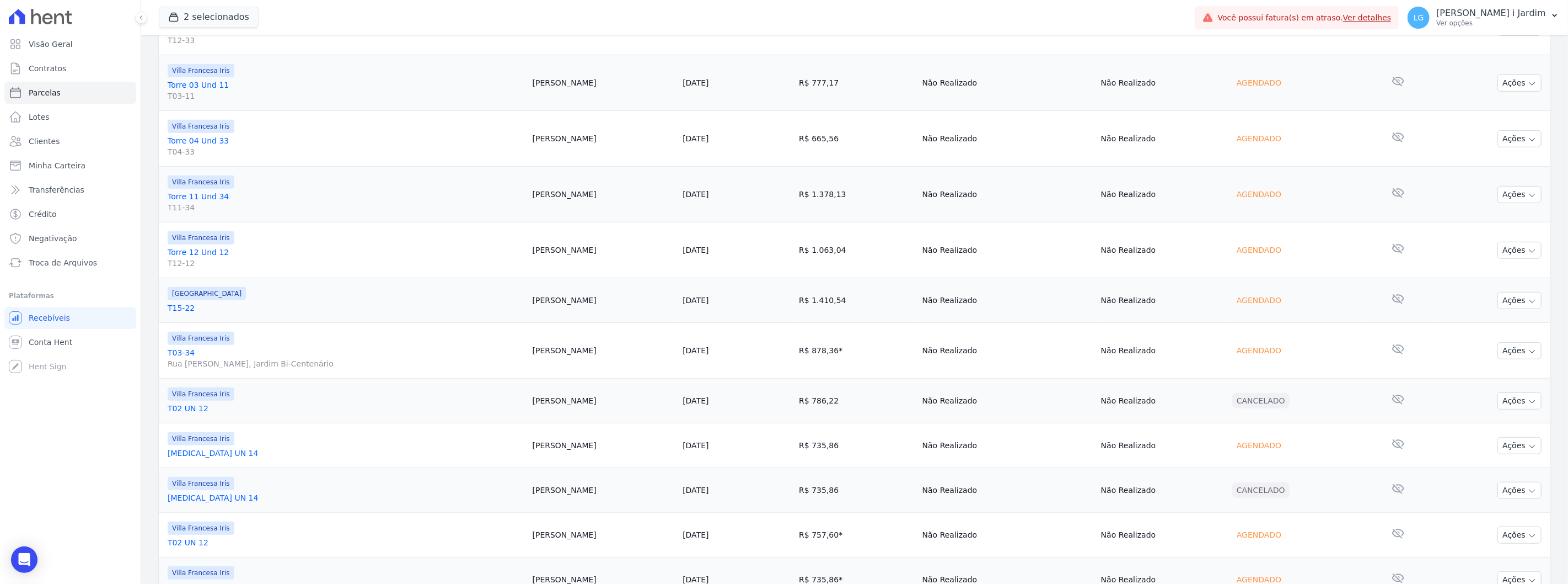
scroll to position [1021, 0]
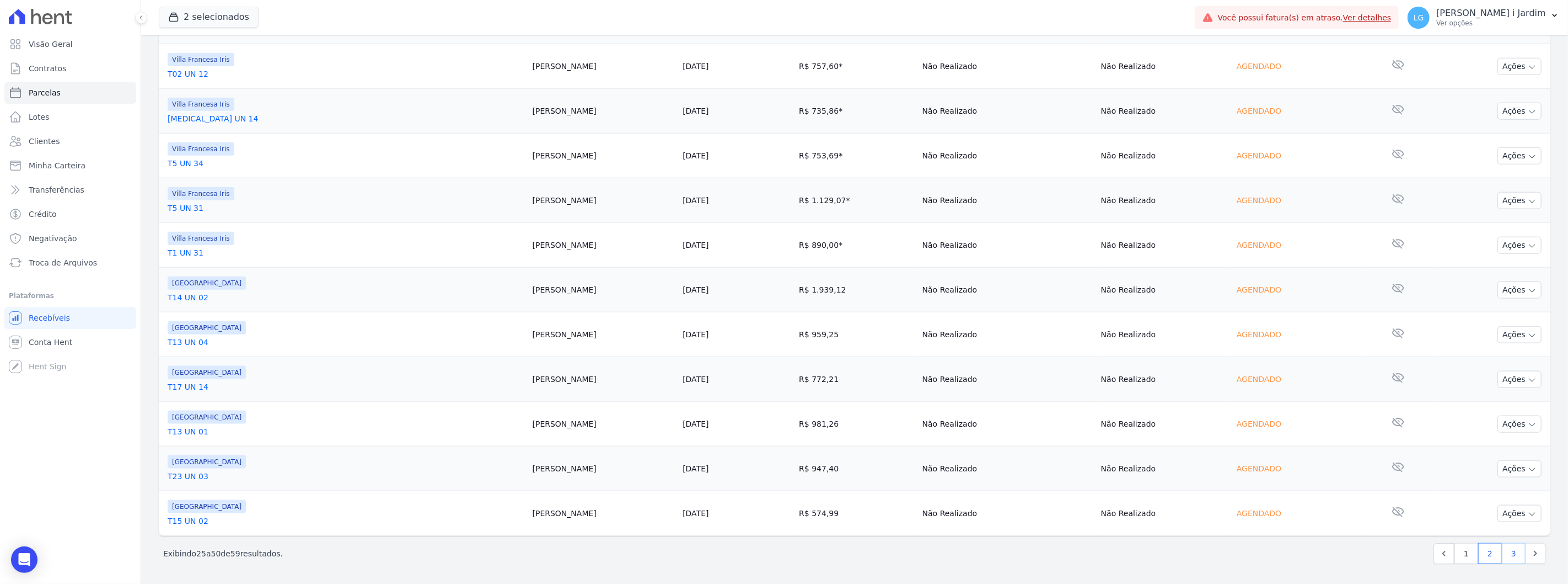
click at [1511, 555] on link "3" at bounding box center [1513, 553] width 24 height 21
select select
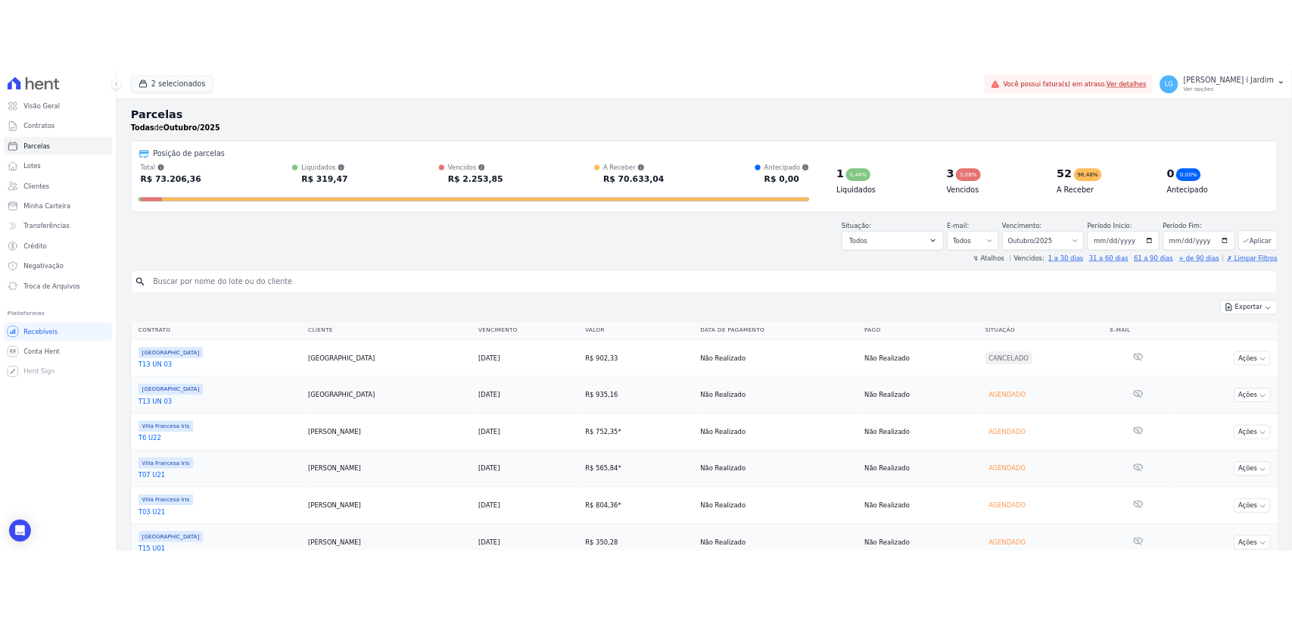
scroll to position [282, 0]
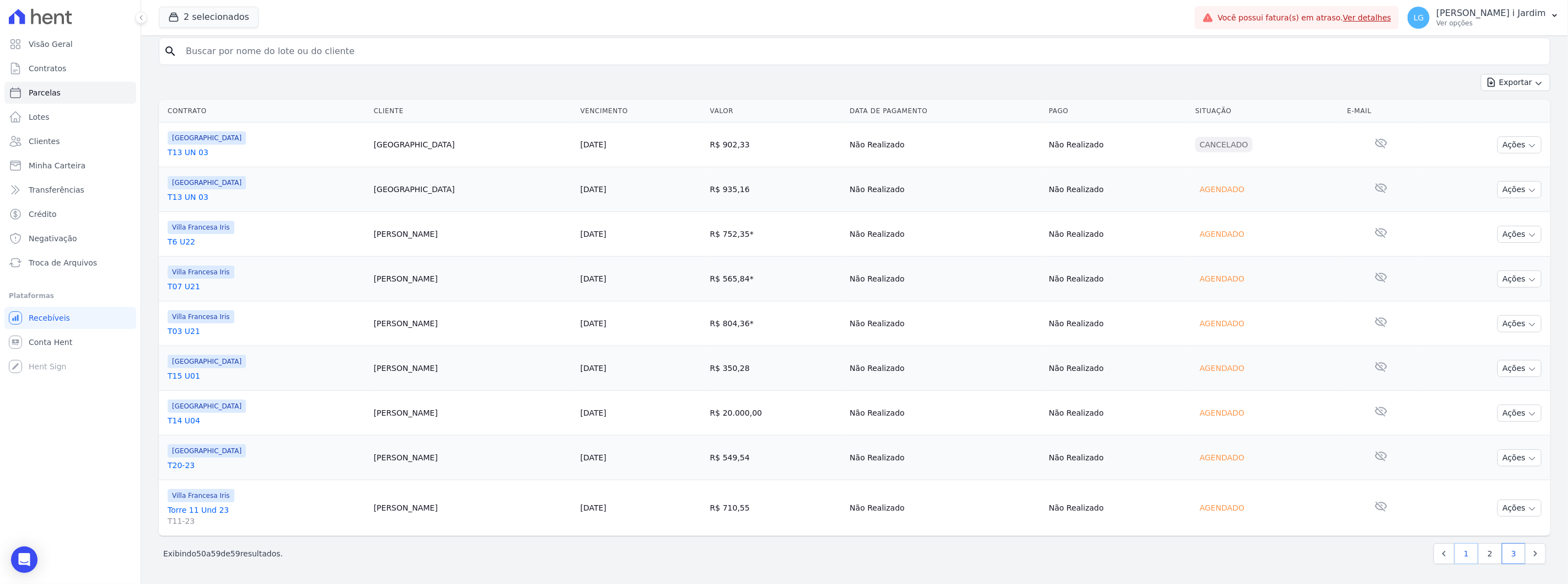
click at [1462, 561] on link "1" at bounding box center [1466, 553] width 24 height 21
select select
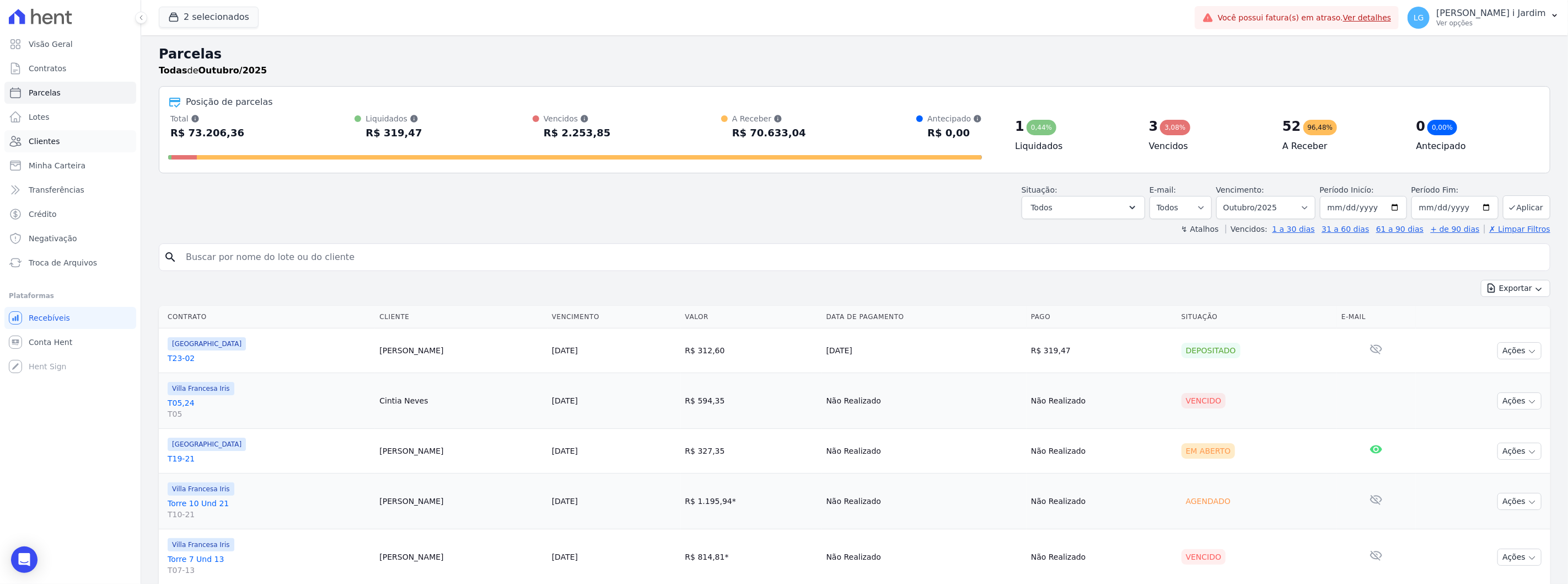
click at [31, 139] on span "Clientes" at bounding box center [44, 141] width 31 height 11
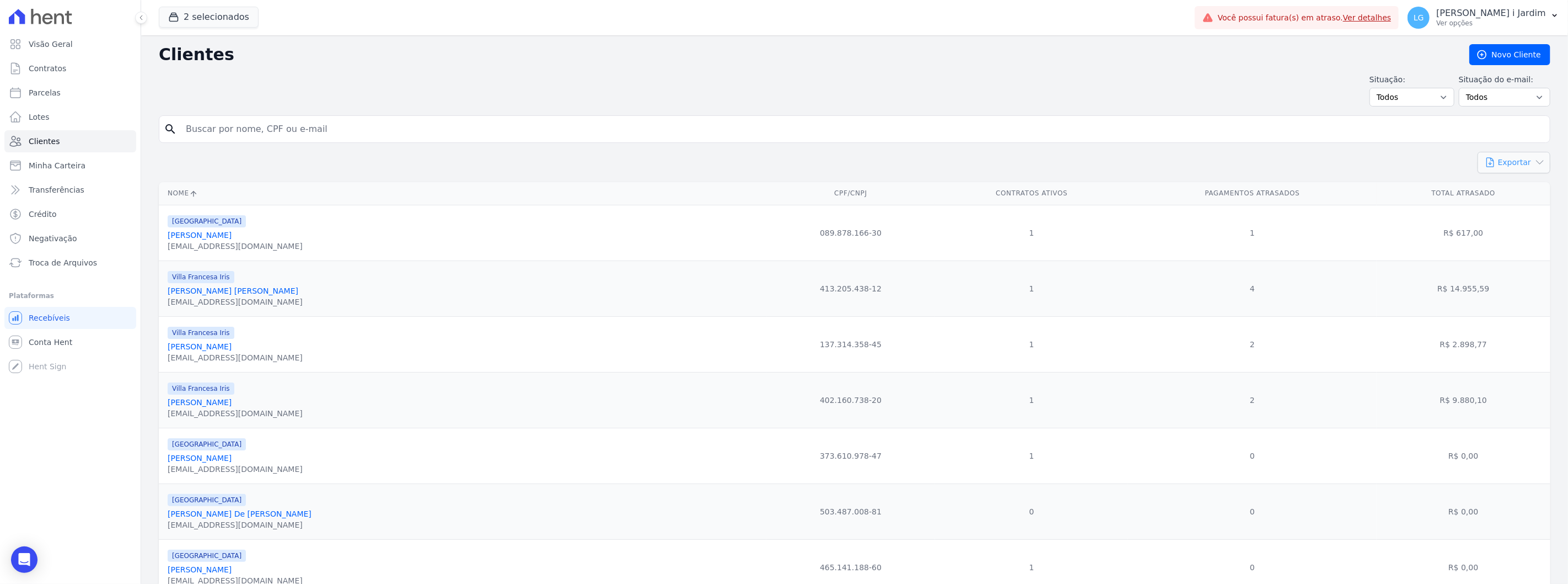
click at [1522, 162] on button "Exportar" at bounding box center [1514, 163] width 73 height 22
click at [1520, 214] on link "CSV" at bounding box center [1537, 209] width 62 height 20
click at [92, 88] on link "Parcelas" at bounding box center [70, 93] width 132 height 22
select select
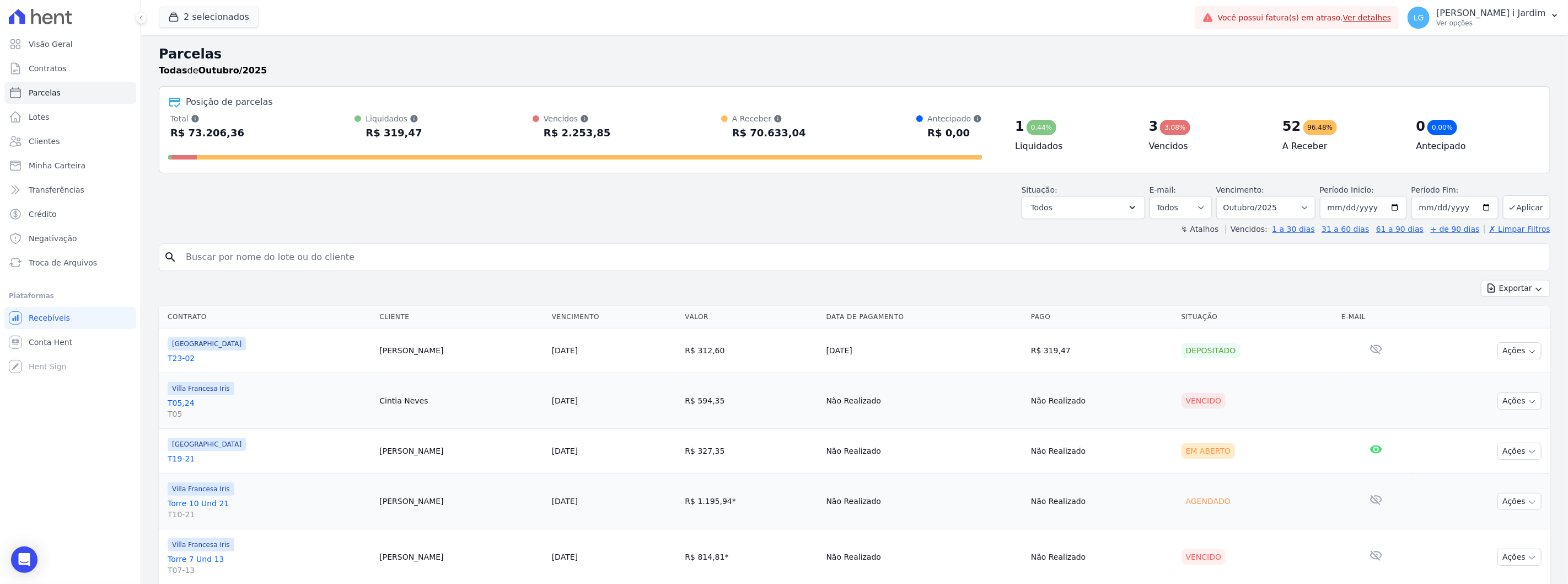
click at [840, 69] on div "Todas de Outubro/2025" at bounding box center [855, 71] width 1392 height 13
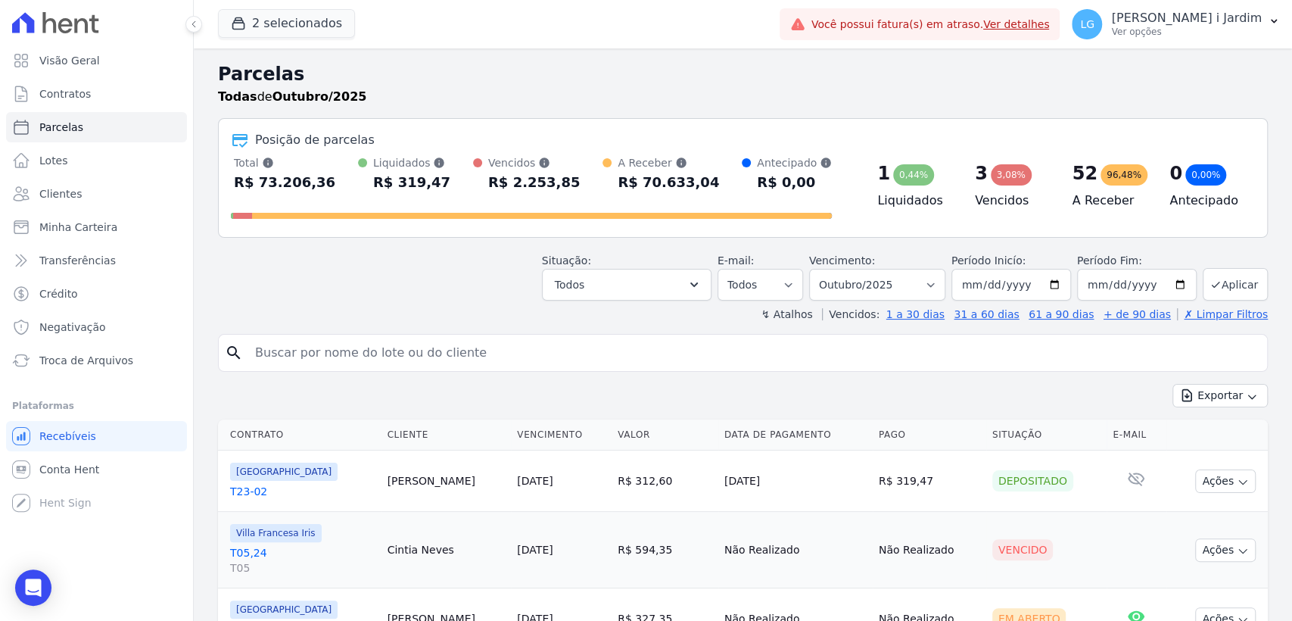
click at [1076, 92] on div "Todas de Outubro/2025" at bounding box center [743, 97] width 1050 height 18
click at [263, 16] on button "2 selecionados" at bounding box center [286, 23] width 137 height 29
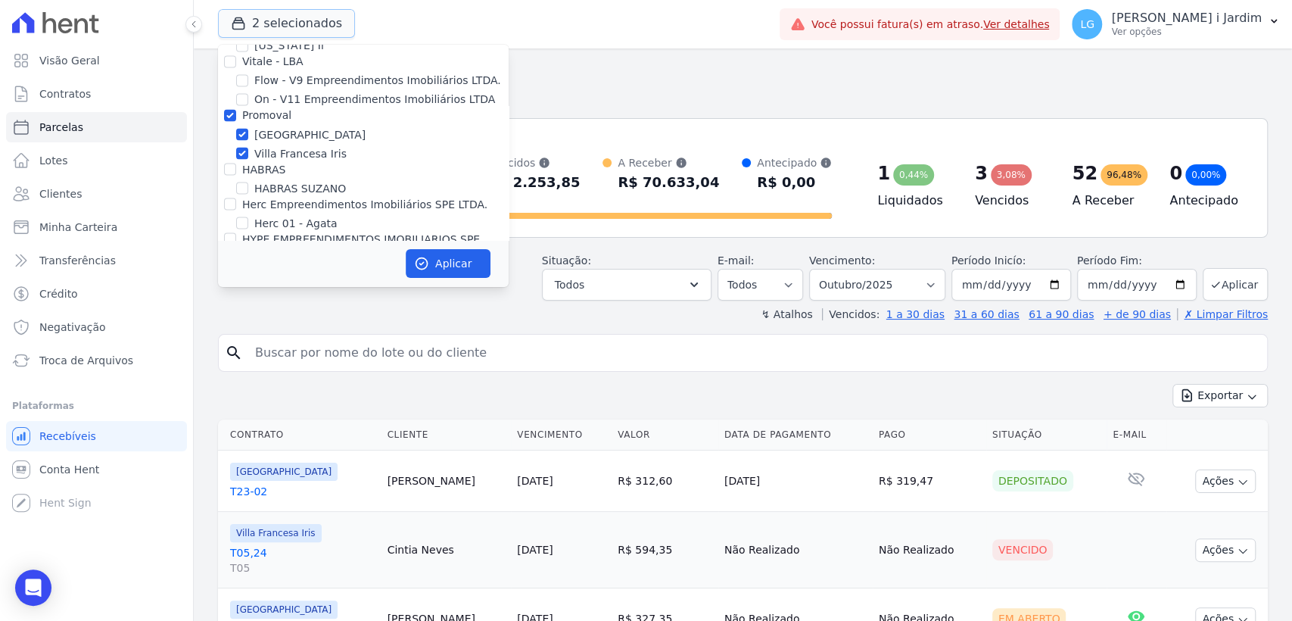
scroll to position [1766, 0]
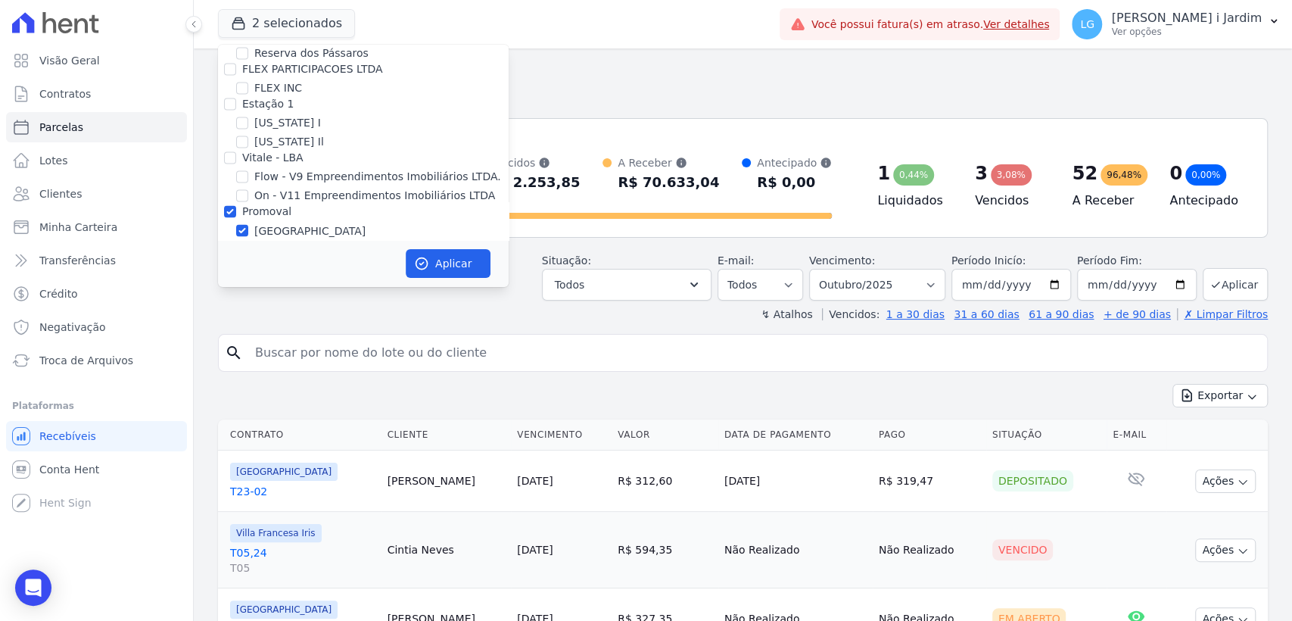
click at [260, 205] on label "Promoval" at bounding box center [266, 211] width 49 height 12
click at [236, 205] on input "Promoval" at bounding box center [230, 211] width 12 height 12
checkbox input "false"
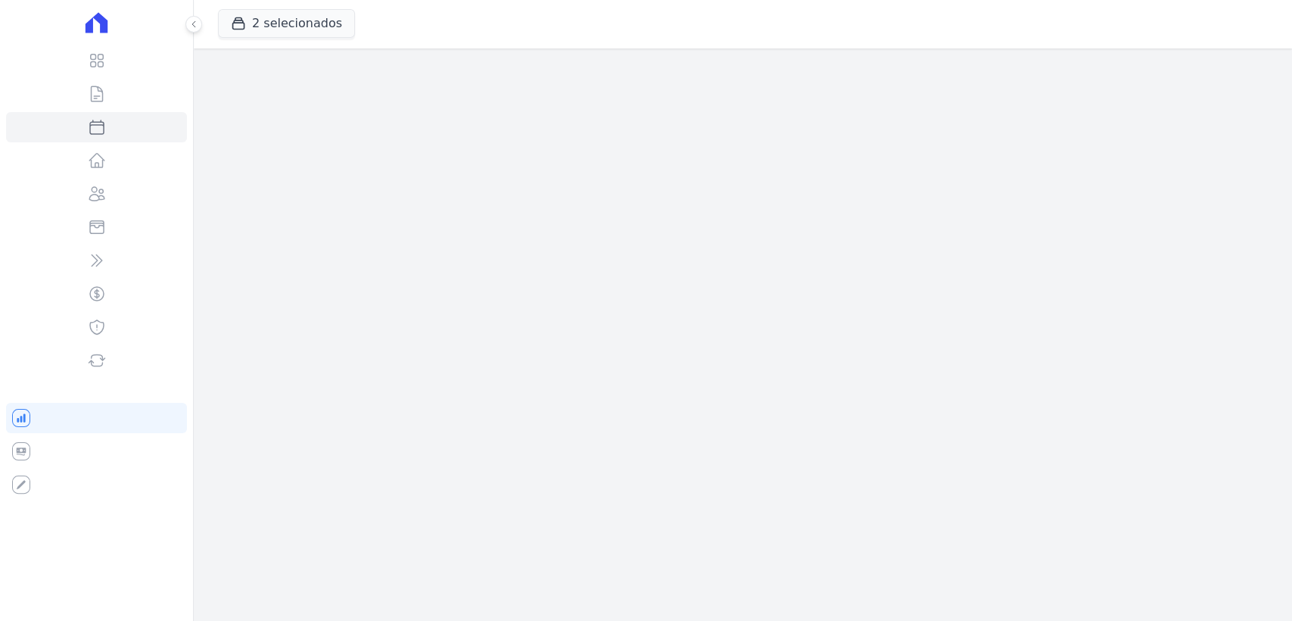
select select
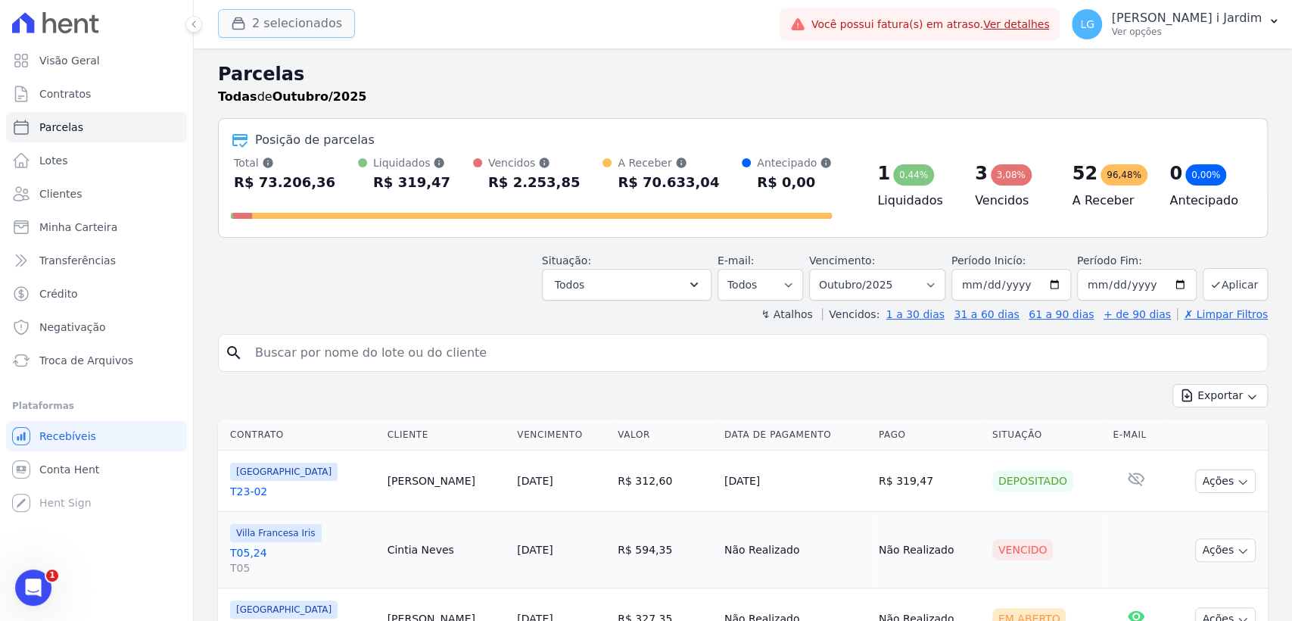
click at [299, 33] on button "2 selecionados" at bounding box center [286, 23] width 137 height 29
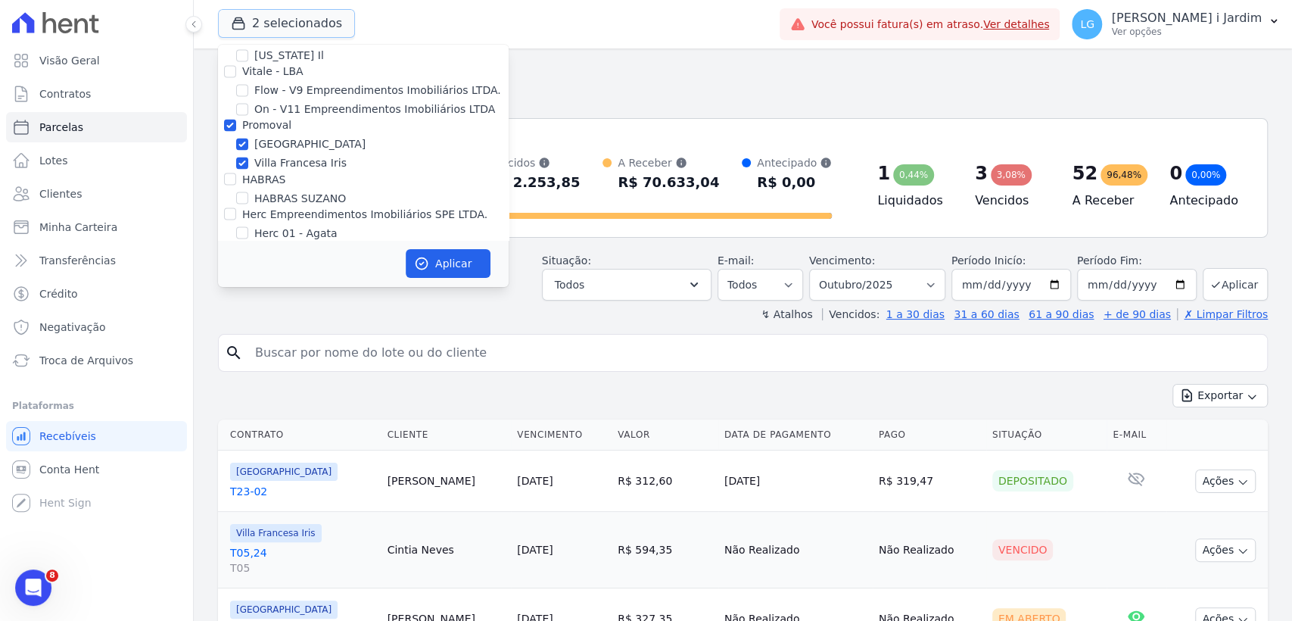
scroll to position [1766, 0]
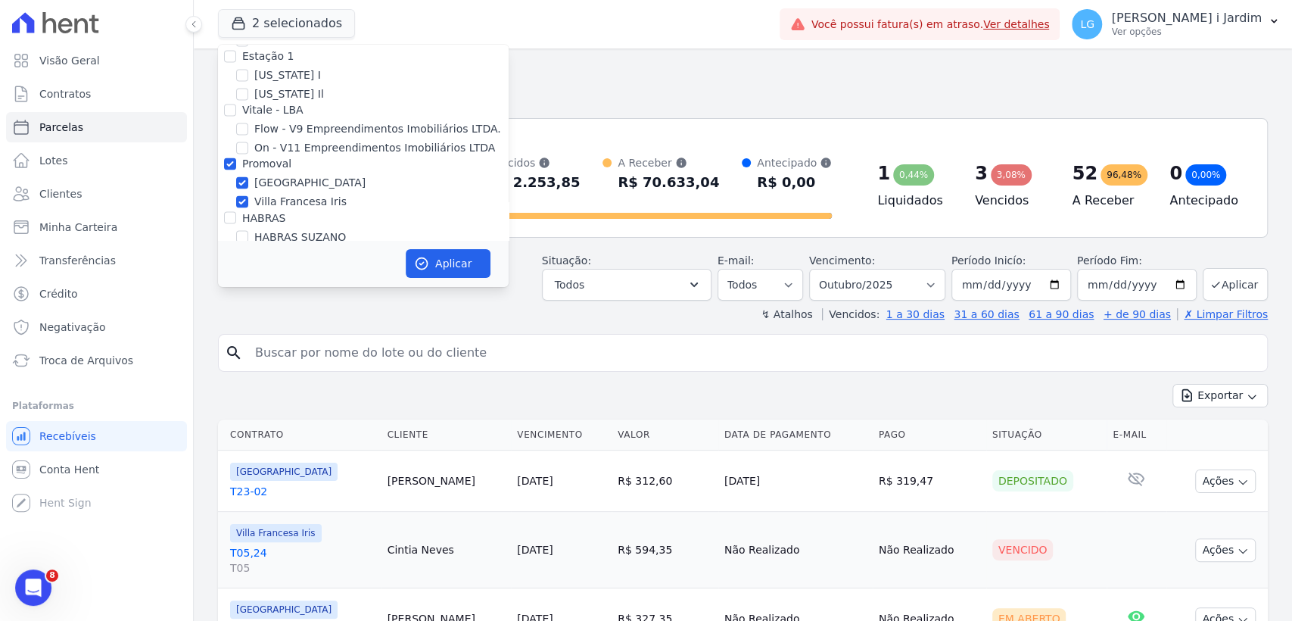
click at [264, 157] on label "Promoval" at bounding box center [266, 163] width 49 height 12
click at [236, 157] on input "Promoval" at bounding box center [230, 163] width 12 height 12
checkbox input "false"
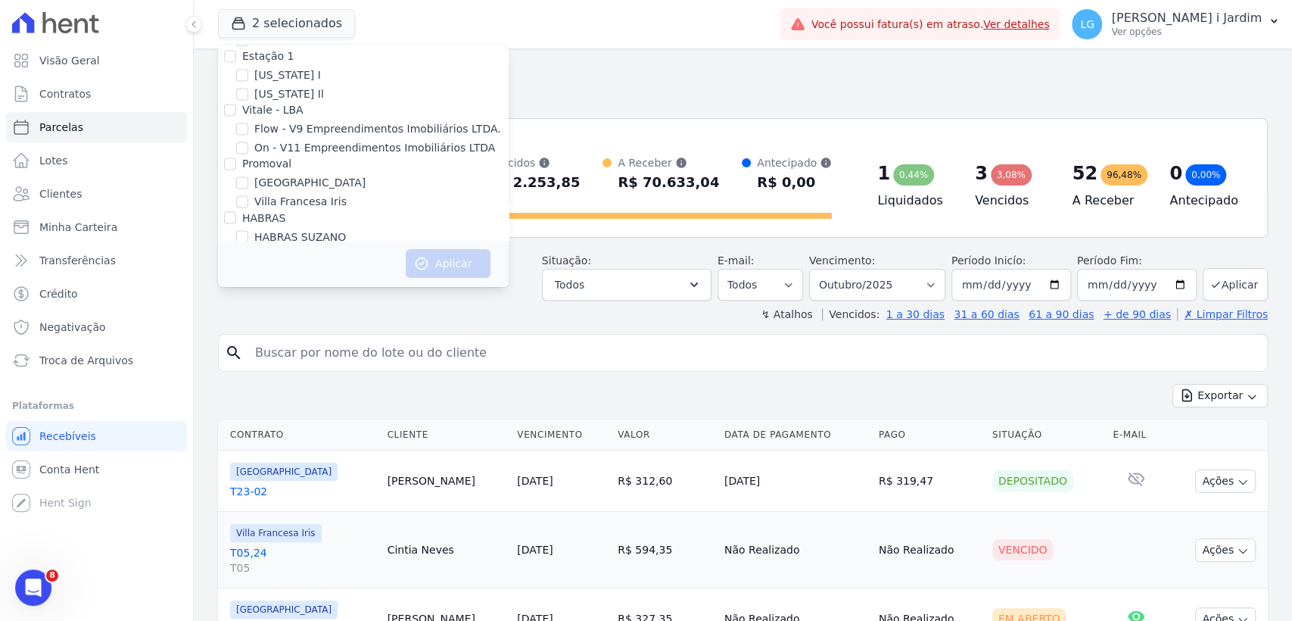
scroll to position [506, 0]
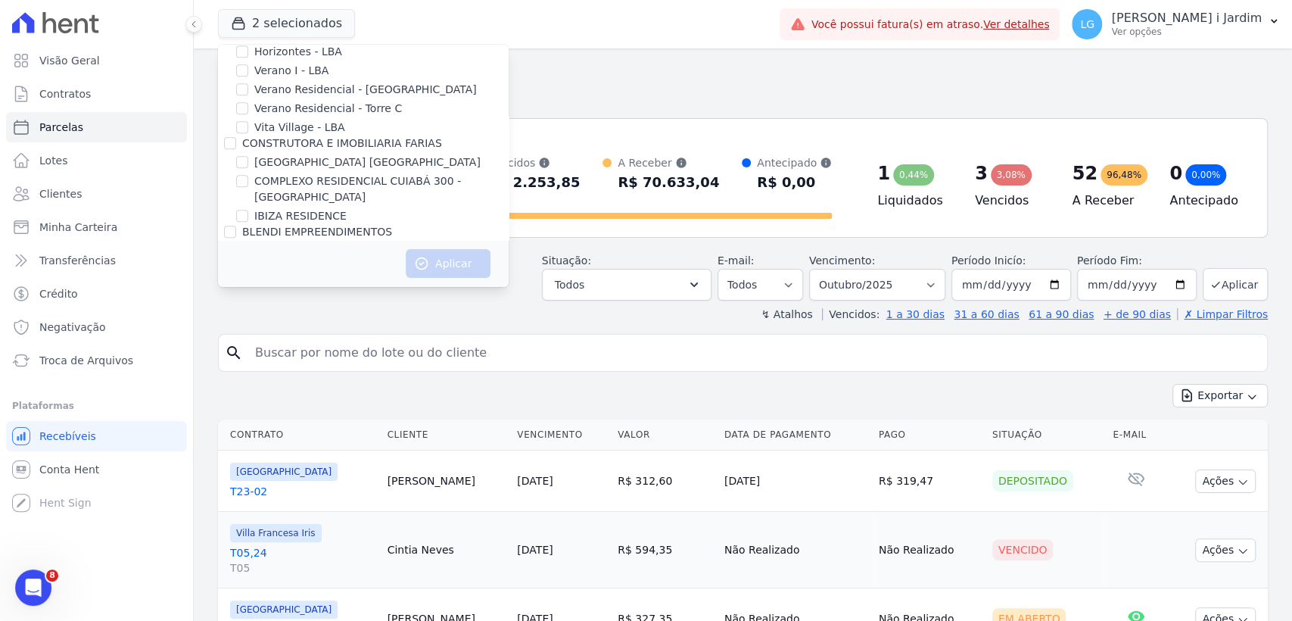
click at [266, 179] on label "COMPLEXO RESIDENCIAL CUIABÁ 300 - [GEOGRAPHIC_DATA]" at bounding box center [381, 189] width 254 height 32
click at [248, 179] on input "COMPLEXO RESIDENCIAL CUIABÁ 300 - [GEOGRAPHIC_DATA]" at bounding box center [242, 181] width 12 height 12
checkbox input "true"
click at [456, 263] on button "Aplicar" at bounding box center [448, 263] width 85 height 29
select select
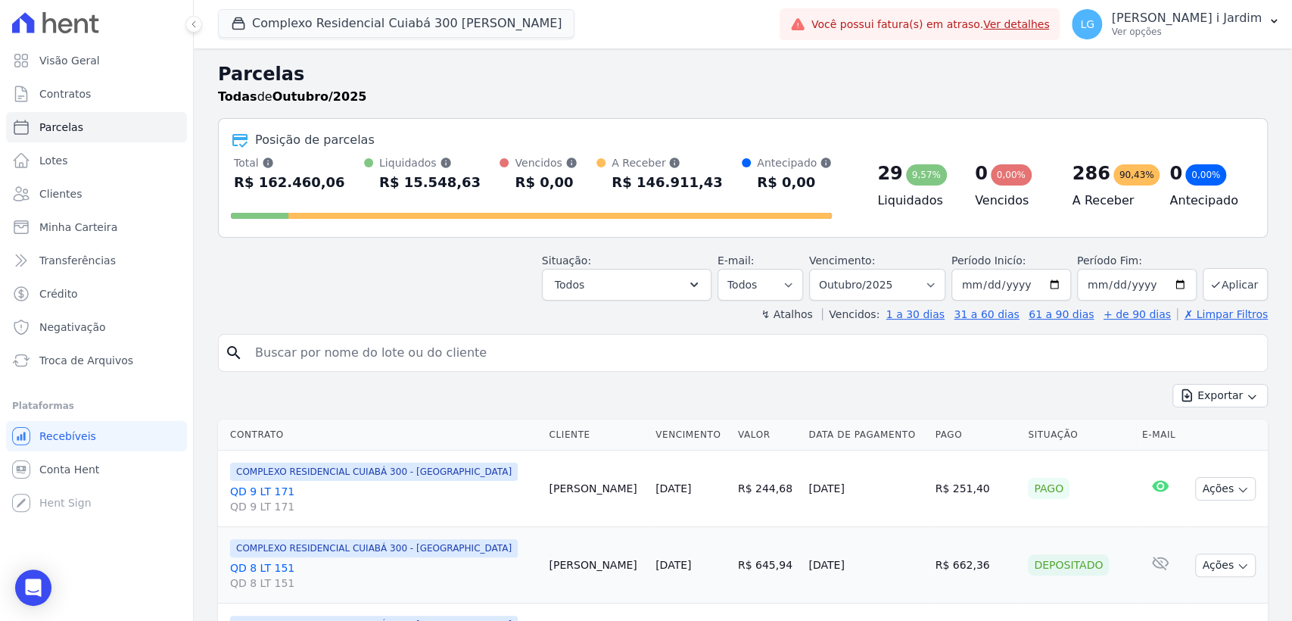
click at [436, 268] on div "Situação: Agendado Em Aberto Pago Processando Cancelado Vencido Transferindo De…" at bounding box center [743, 274] width 1050 height 54
click at [104, 64] on link "Visão Geral" at bounding box center [96, 60] width 181 height 30
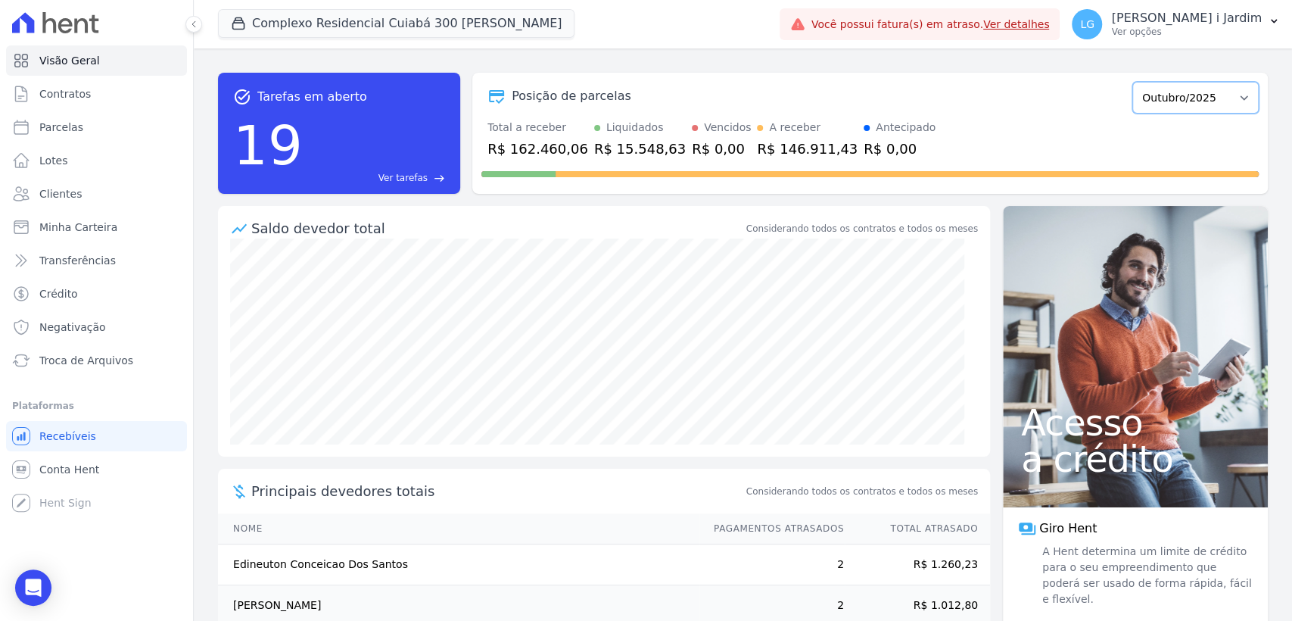
click at [1207, 101] on select "Abril/2024 Maio/2024 Junho/2024 Julho/2024 Agosto/2024 Setembro/2024 Outubro/20…" at bounding box center [1195, 98] width 126 height 32
select select "09/2025"
click at [1132, 82] on select "Abril/2024 Maio/2024 Junho/2024 Julho/2024 Agosto/2024 Setembro/2024 Outubro/20…" at bounding box center [1195, 98] width 126 height 32
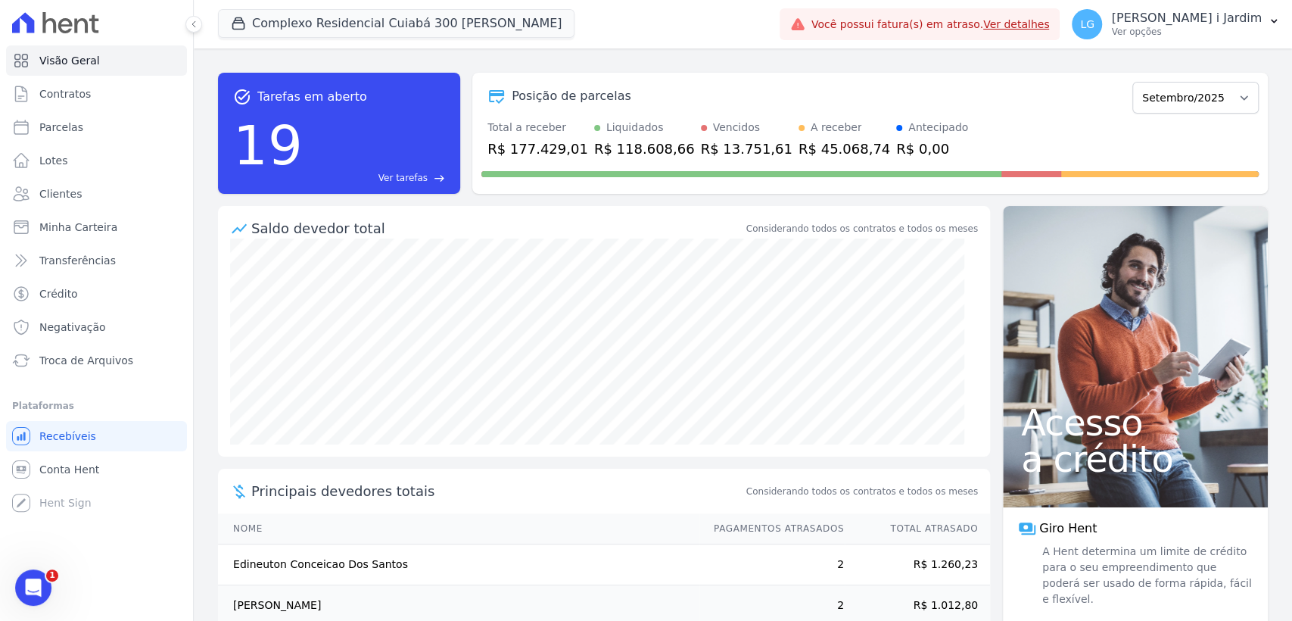
click at [558, 153] on div "R$ 177.429,01" at bounding box center [537, 148] width 101 height 20
copy div "177.429,01"
click at [287, 30] on button "Complexo Residencial Cuiabá 300 João De Barro" at bounding box center [396, 23] width 356 height 29
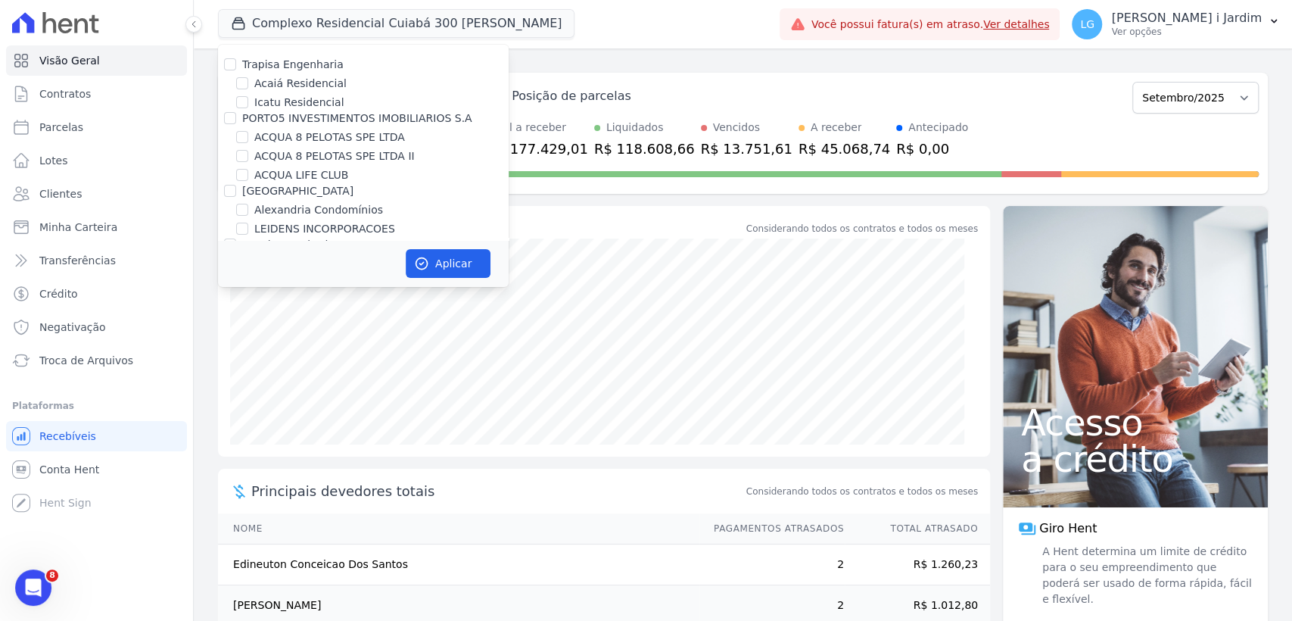
scroll to position [2086, 0]
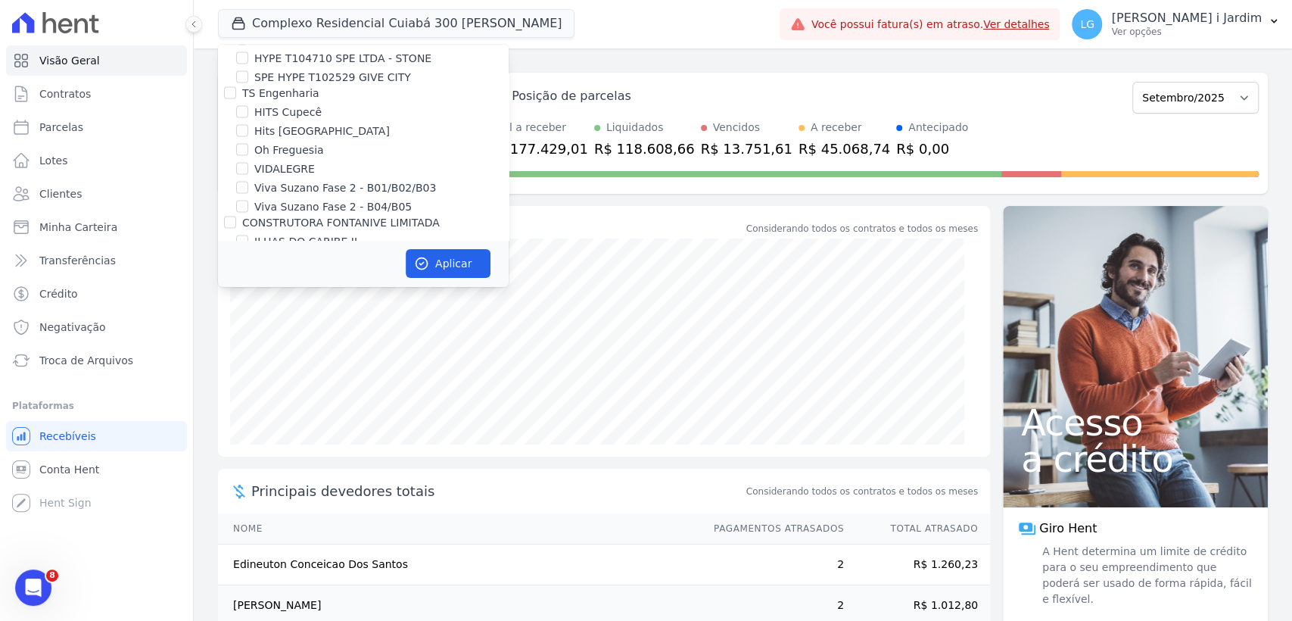
click at [285, 234] on label "ILHAS DO CARIBE II" at bounding box center [305, 242] width 103 height 16
click at [248, 235] on input "ILHAS DO CARIBE II" at bounding box center [242, 241] width 12 height 12
checkbox input "true"
click at [455, 263] on button "Aplicar" at bounding box center [448, 263] width 85 height 29
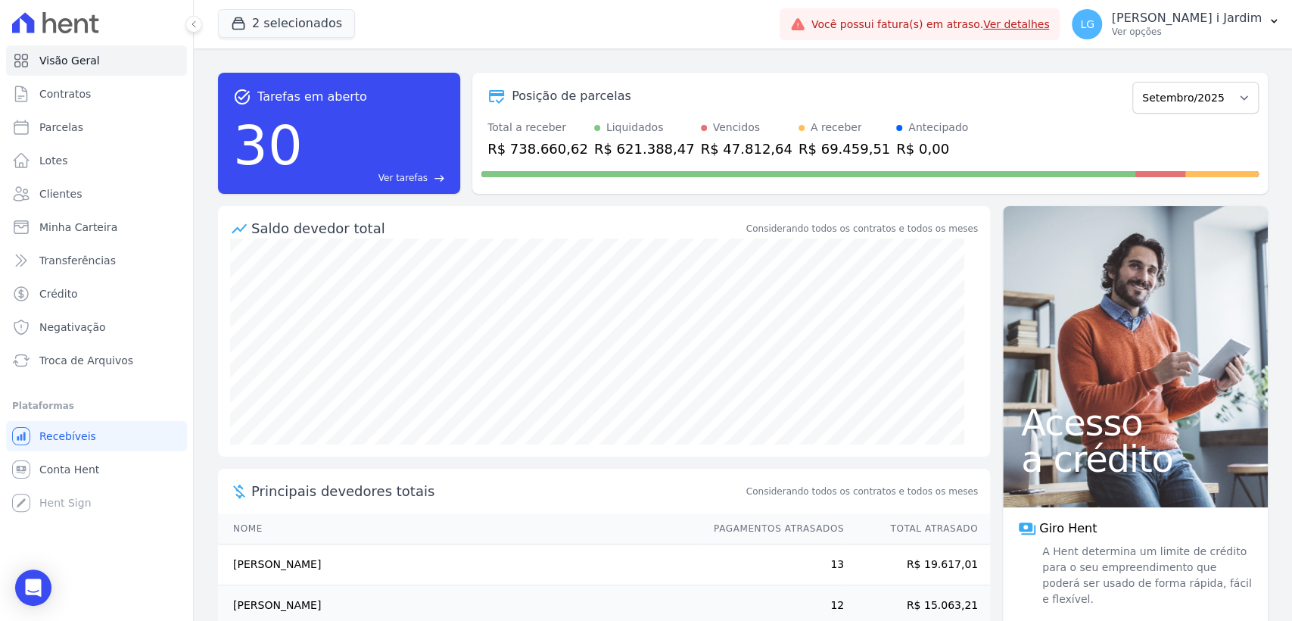
click at [518, 149] on div "R$ 738.660,62" at bounding box center [537, 148] width 101 height 20
copy div "738.660,62"
click at [801, 155] on div "R$ 69.459,51" at bounding box center [844, 148] width 92 height 20
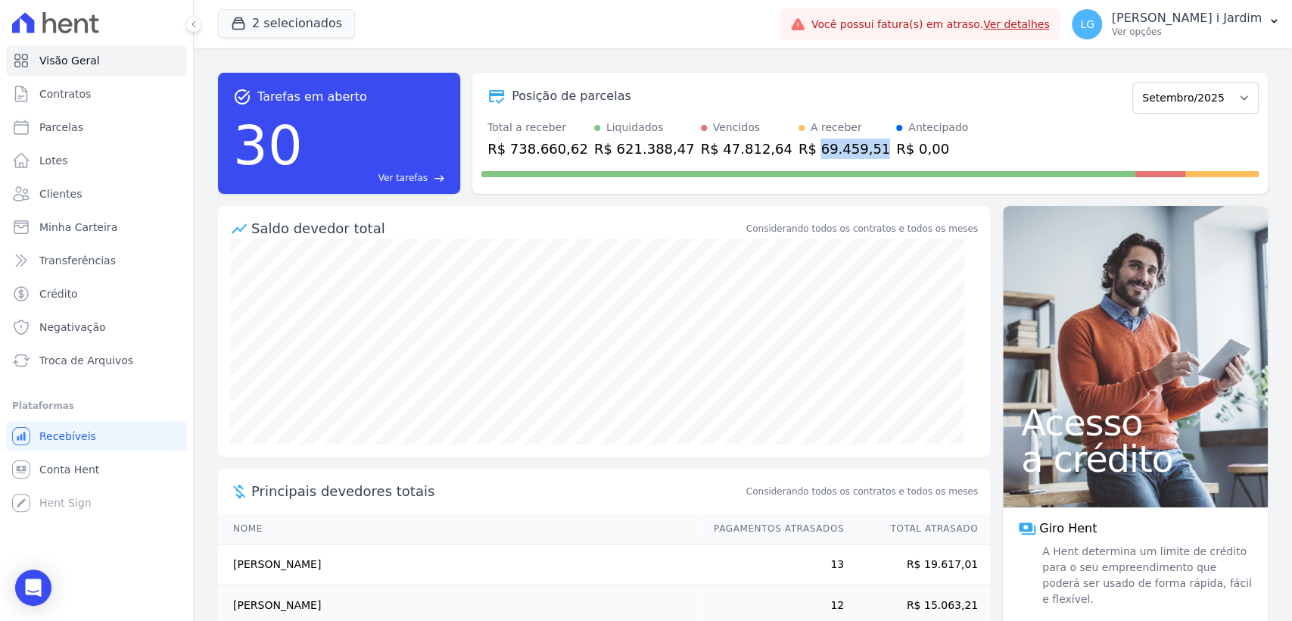
copy div "69.459,51"
click at [167, 268] on link "Transferências" at bounding box center [96, 260] width 181 height 30
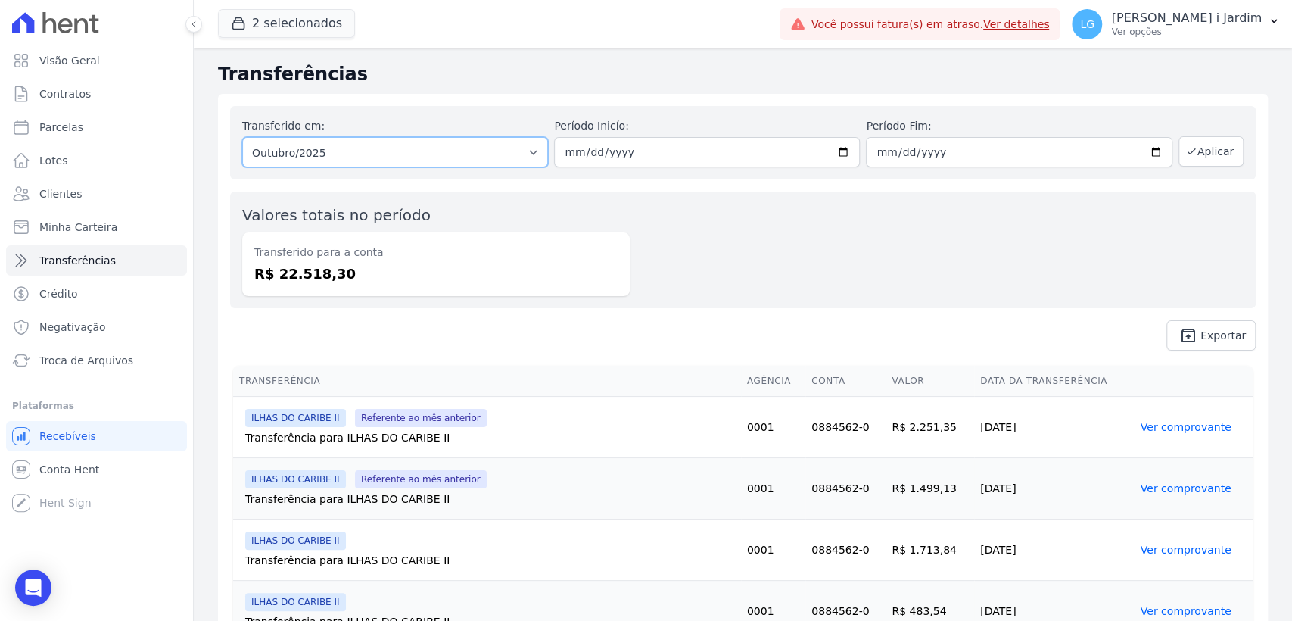
click at [332, 157] on select "Todos os meses Fevereiro/2025 Março/2025 Abril/2025 Maio/2025 Junho/2025 Julho/…" at bounding box center [395, 152] width 306 height 30
select select "09/2025"
click at [242, 137] on select "Todos os meses Fevereiro/2025 Março/2025 Abril/2025 Maio/2025 Junho/2025 Julho/…" at bounding box center [395, 152] width 306 height 30
click at [1212, 149] on button "Aplicar" at bounding box center [1210, 151] width 65 height 30
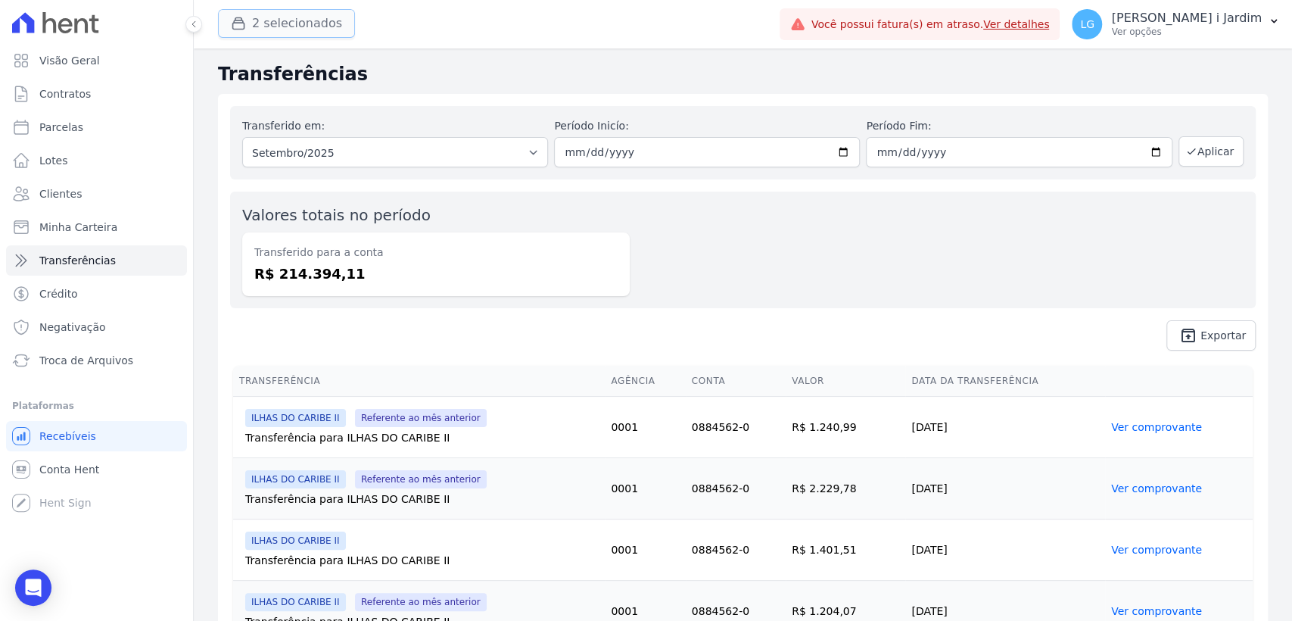
click at [303, 20] on button "2 selecionados" at bounding box center [286, 23] width 137 height 29
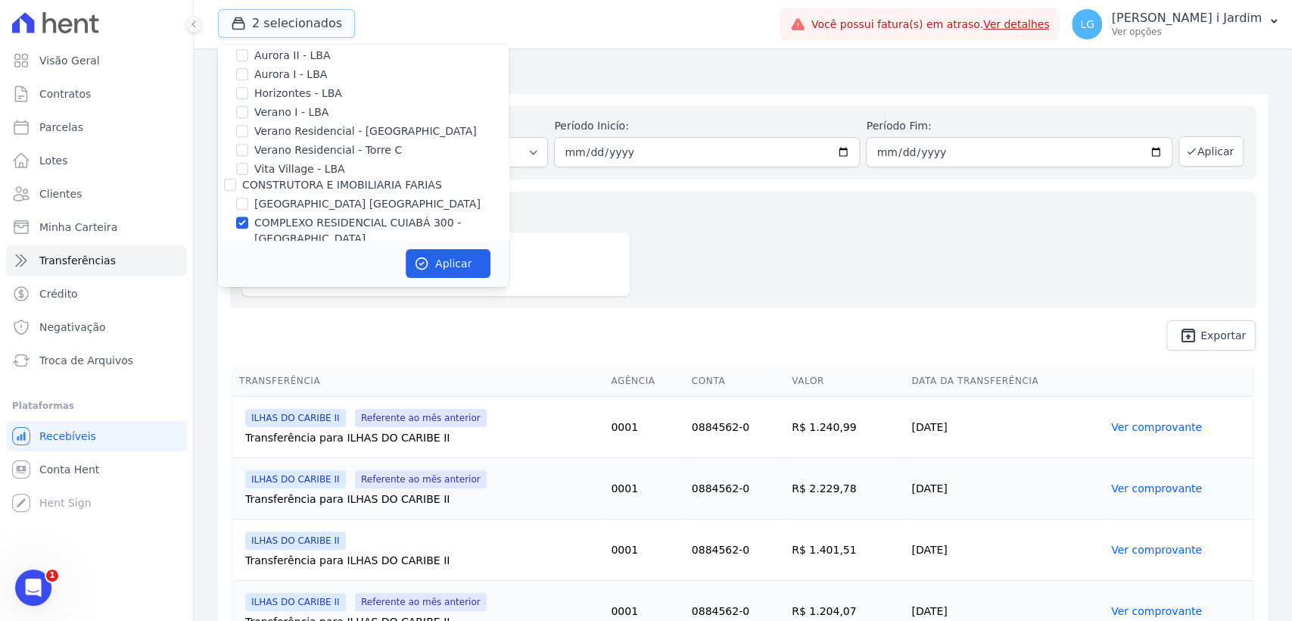
scroll to position [504, 0]
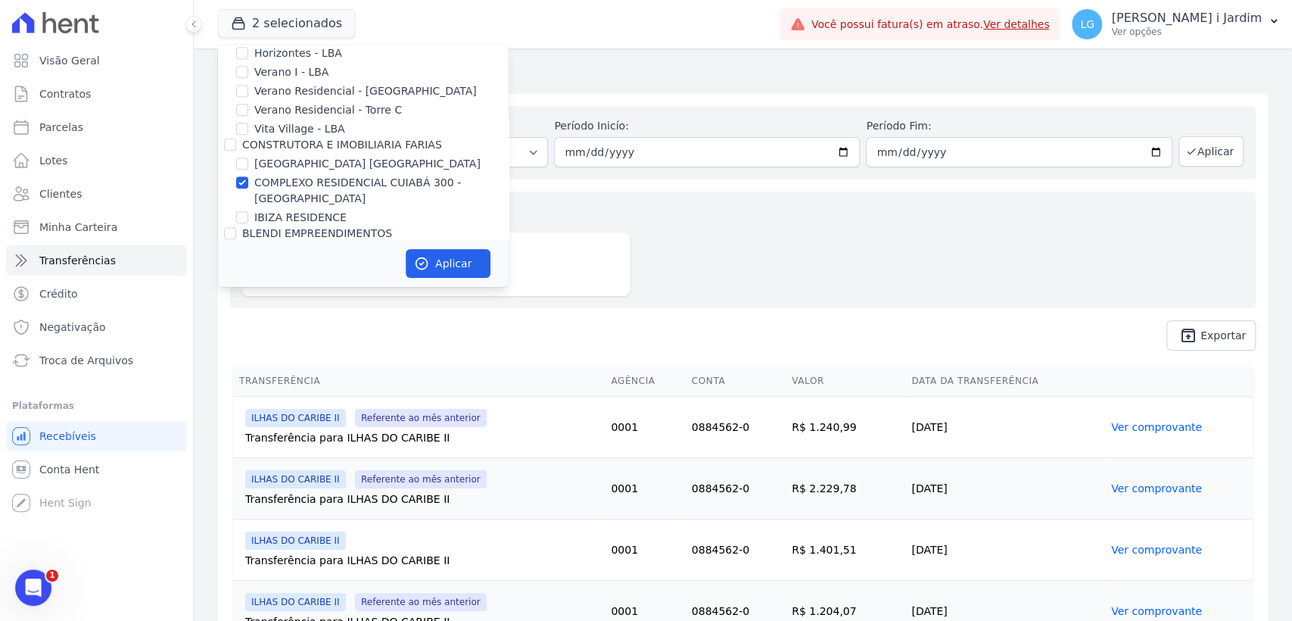
click at [313, 188] on label "COMPLEXO RESIDENCIAL CUIABÁ 300 - [GEOGRAPHIC_DATA]" at bounding box center [381, 191] width 254 height 32
click at [248, 188] on input "COMPLEXO RESIDENCIAL CUIABÁ 300 - [GEOGRAPHIC_DATA]" at bounding box center [242, 182] width 12 height 12
checkbox input "false"
click at [451, 262] on button "Aplicar" at bounding box center [448, 263] width 85 height 29
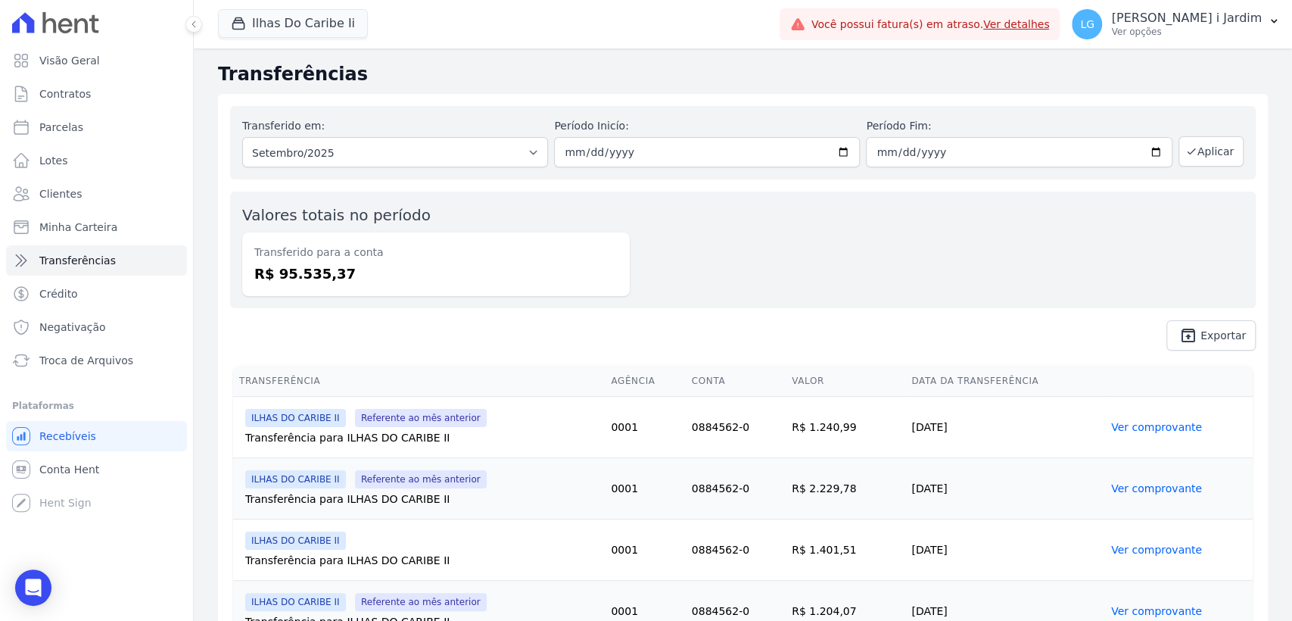
click at [297, 280] on dd "R$ 95.535,37" at bounding box center [435, 273] width 363 height 20
copy dd "95.535,37"
click at [30, 69] on link "Visão Geral" at bounding box center [96, 60] width 181 height 30
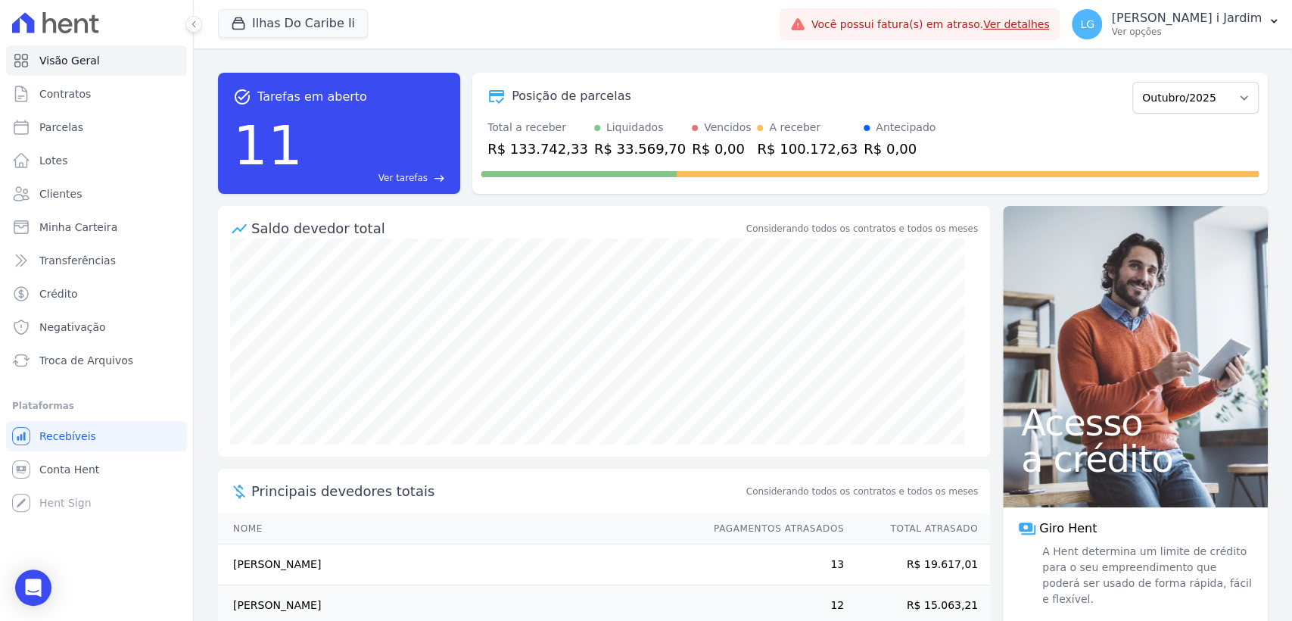
click at [564, 145] on div "R$ 133.742,33" at bounding box center [537, 148] width 101 height 20
copy div "133.742,33"
click at [1199, 109] on select "Agosto/2022 Setembro/2022 Outubro/2022 Novembro/2022 Dezembro/2022 Janeiro/2023…" at bounding box center [1195, 98] width 126 height 32
select select "09/2025"
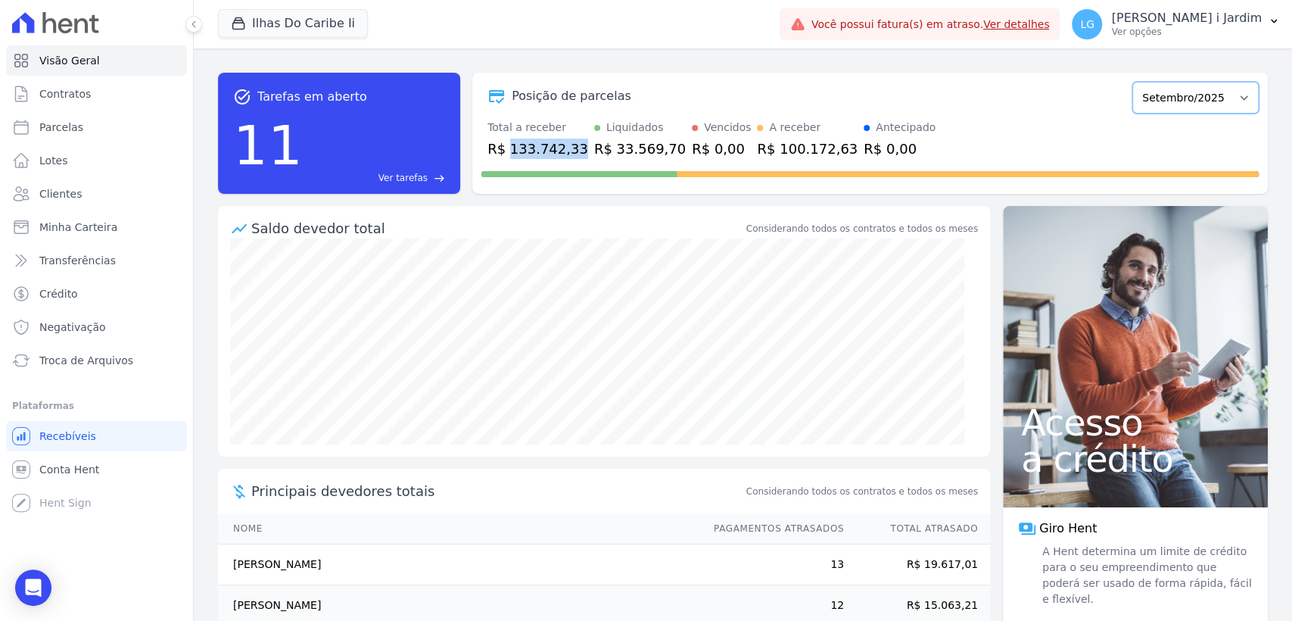
click at [1132, 82] on select "Agosto/2022 Setembro/2022 Outubro/2022 Novembro/2022 Dezembro/2022 Janeiro/2023…" at bounding box center [1195, 98] width 126 height 32
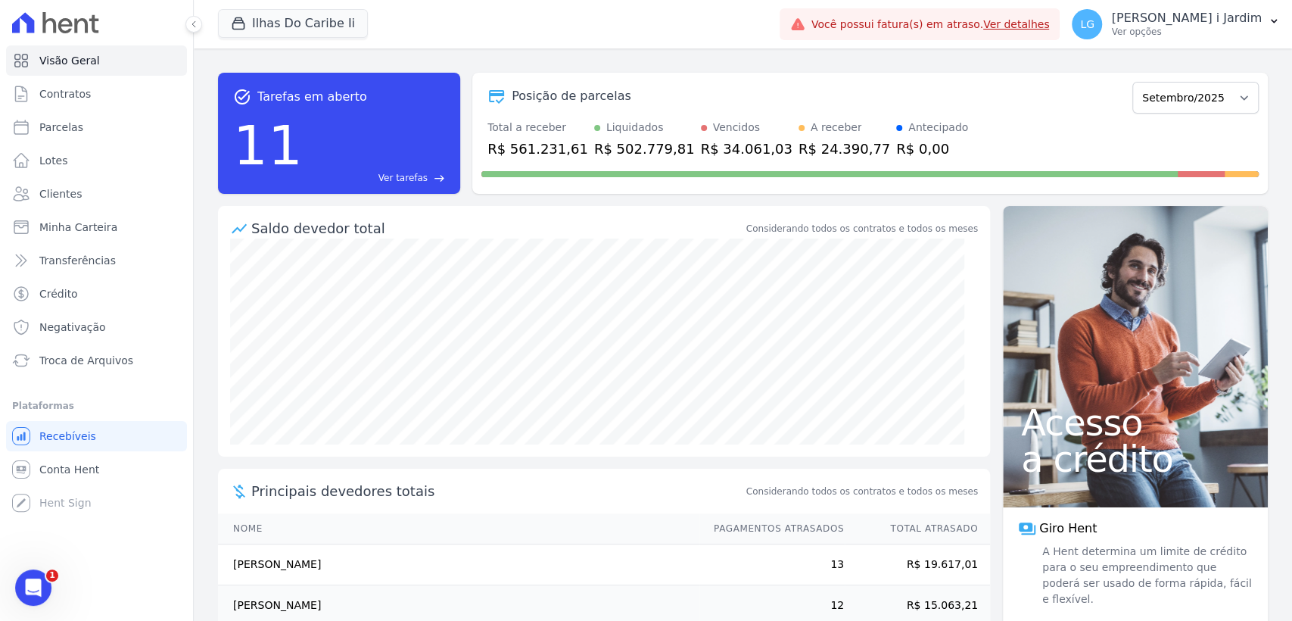
click at [527, 149] on div "R$ 561.231,61" at bounding box center [537, 148] width 101 height 20
copy div "561.231,61"
click at [804, 146] on div "R$ 24.390,77" at bounding box center [844, 148] width 92 height 20
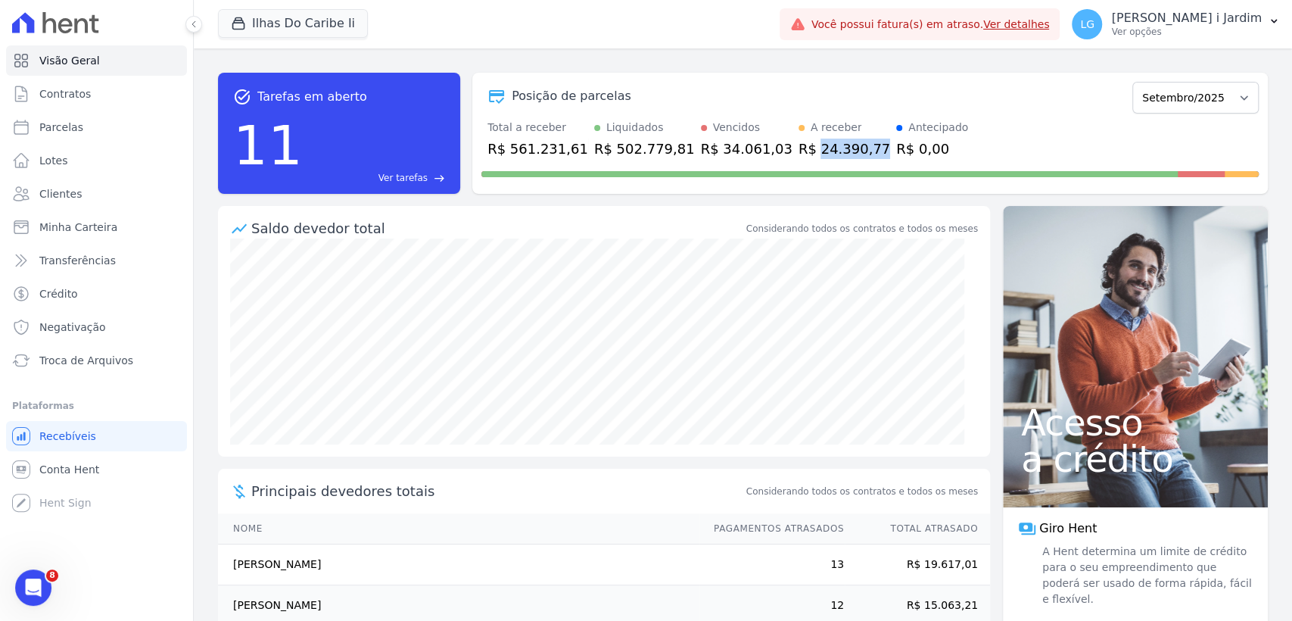
copy div "24.390,77"
click at [297, 19] on button "Ilhas Do Caribe Ii" at bounding box center [293, 23] width 150 height 29
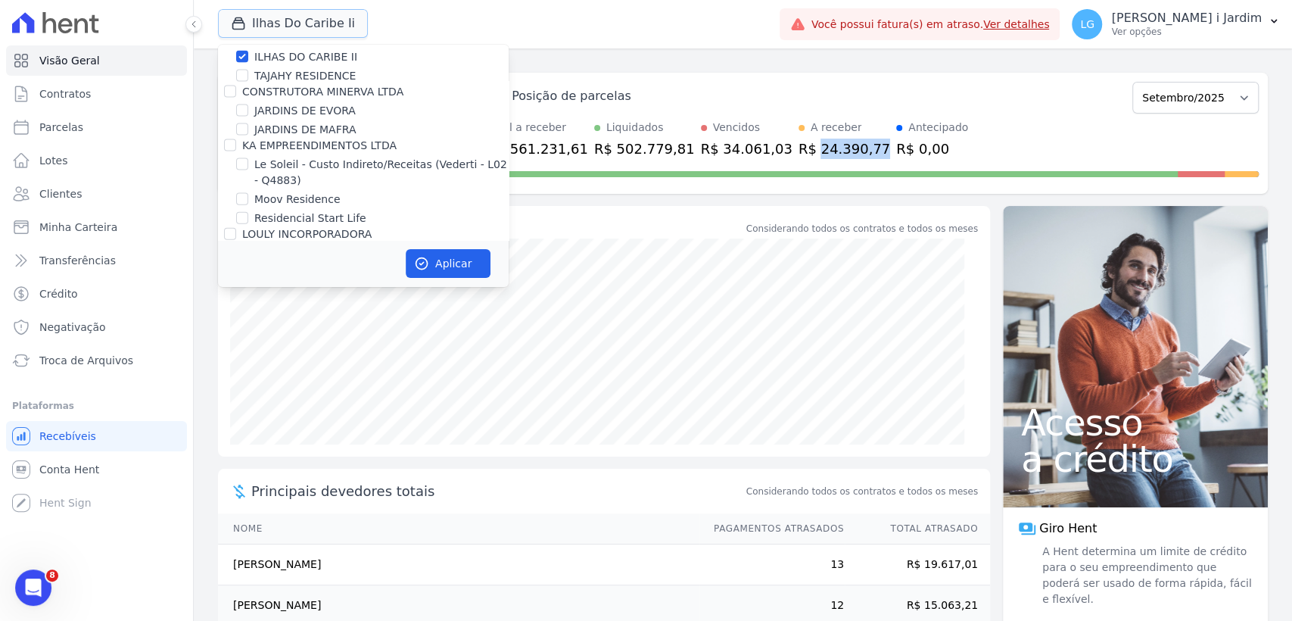
scroll to position [2102, 0]
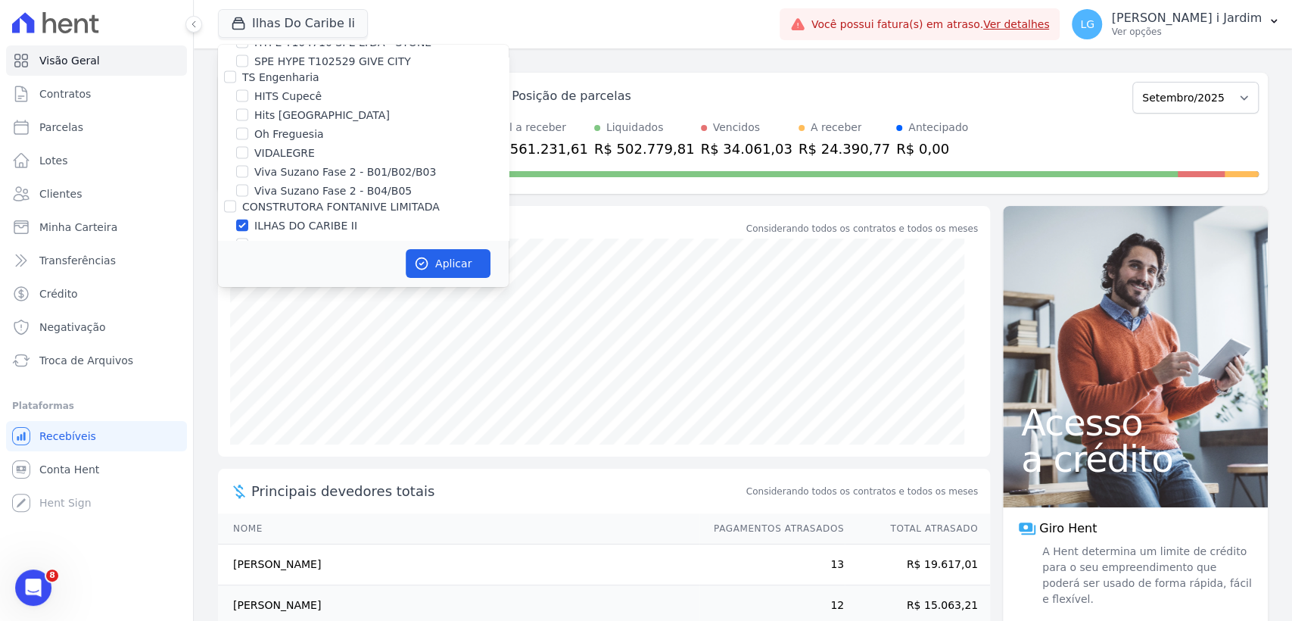
click at [305, 218] on label "ILHAS DO CARIBE II" at bounding box center [305, 226] width 103 height 16
click at [248, 219] on input "ILHAS DO CARIBE II" at bounding box center [242, 225] width 12 height 12
checkbox input "false"
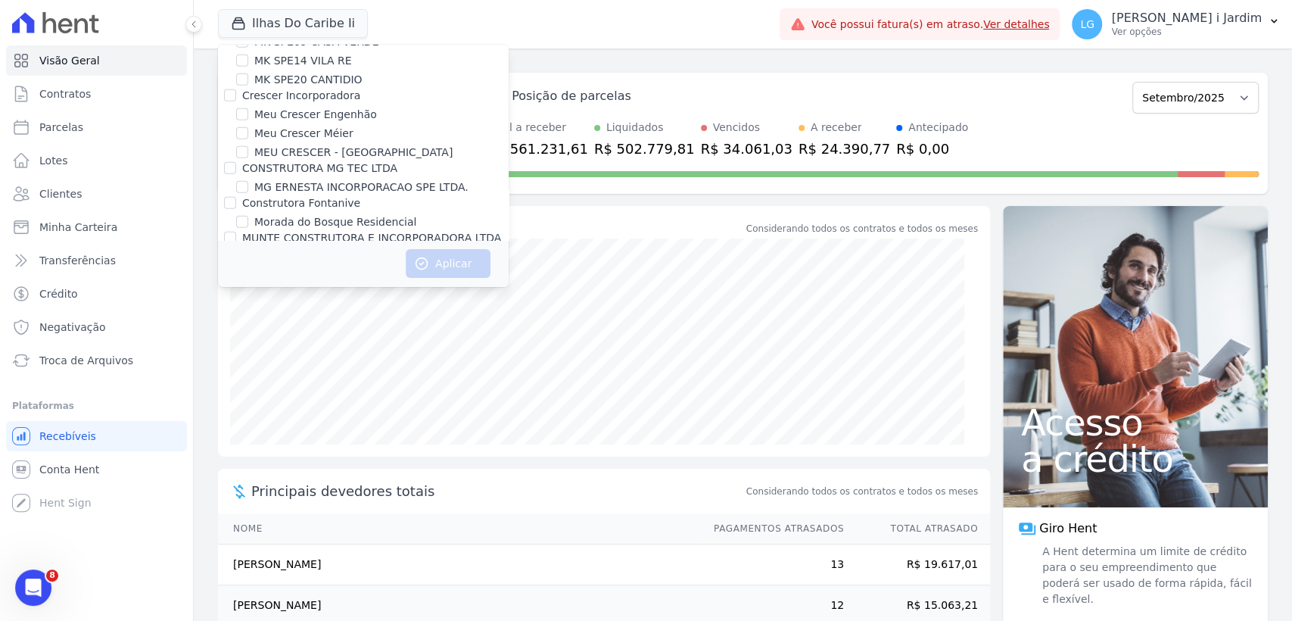
click at [305, 214] on label "Morada do Bosque Residencial" at bounding box center [335, 222] width 162 height 16
click at [248, 216] on input "Morada do Bosque Residencial" at bounding box center [242, 222] width 12 height 12
checkbox input "true"
click at [435, 268] on button "Aplicar" at bounding box center [448, 263] width 85 height 29
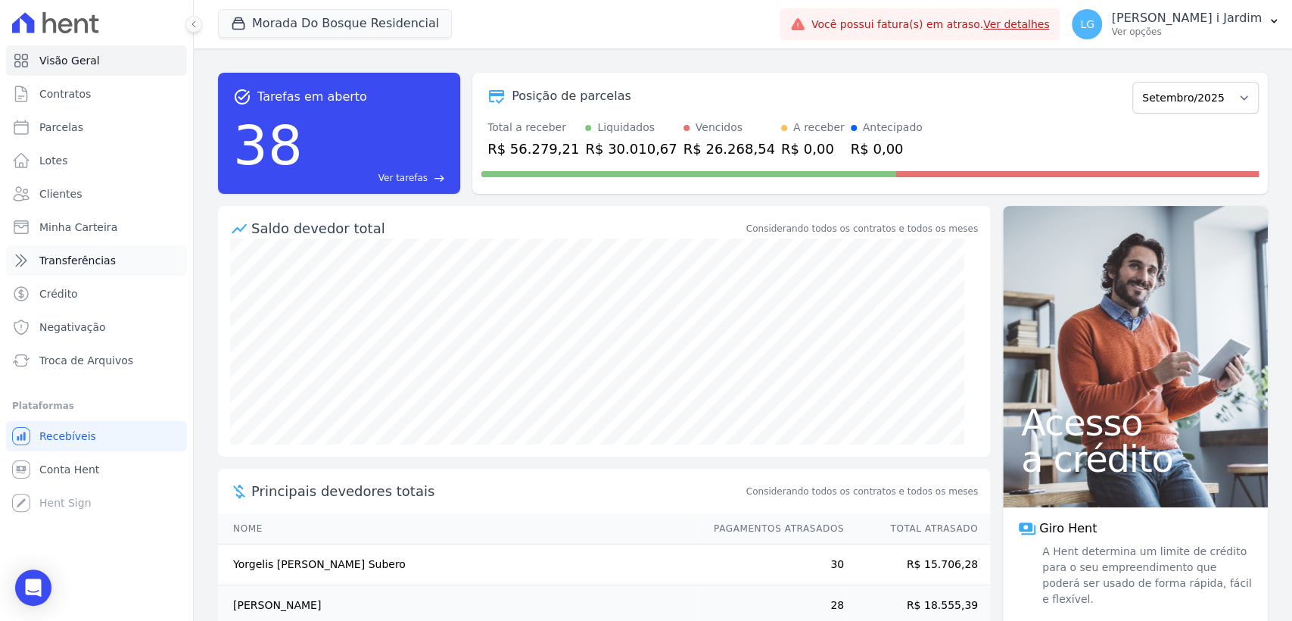
click at [163, 260] on link "Transferências" at bounding box center [96, 260] width 181 height 30
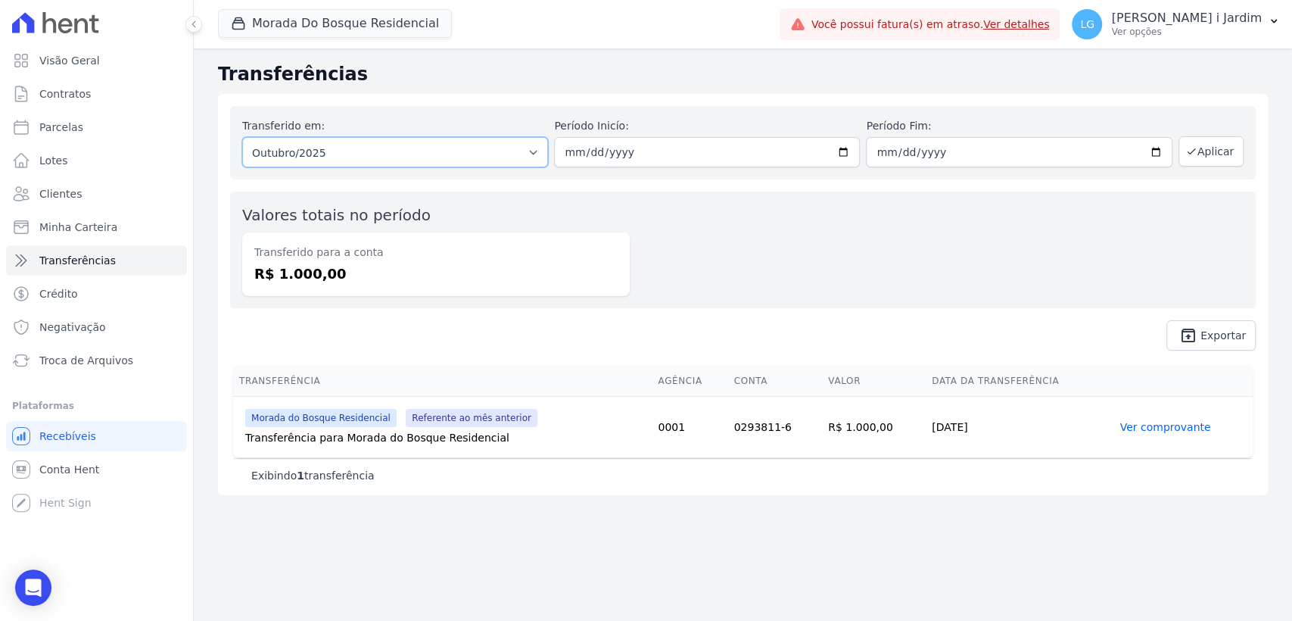
click at [356, 162] on select "Todos os meses Dezembro/2023 Janeiro/2024 Fevereiro/2024 Março/2024 Abril/2024 …" at bounding box center [395, 152] width 306 height 30
select select "09/2025"
click at [242, 137] on select "Todos os meses Dezembro/2023 Janeiro/2024 Fevereiro/2024 Março/2024 Abril/2024 …" at bounding box center [395, 152] width 306 height 30
click at [1207, 145] on button "Aplicar" at bounding box center [1210, 151] width 65 height 30
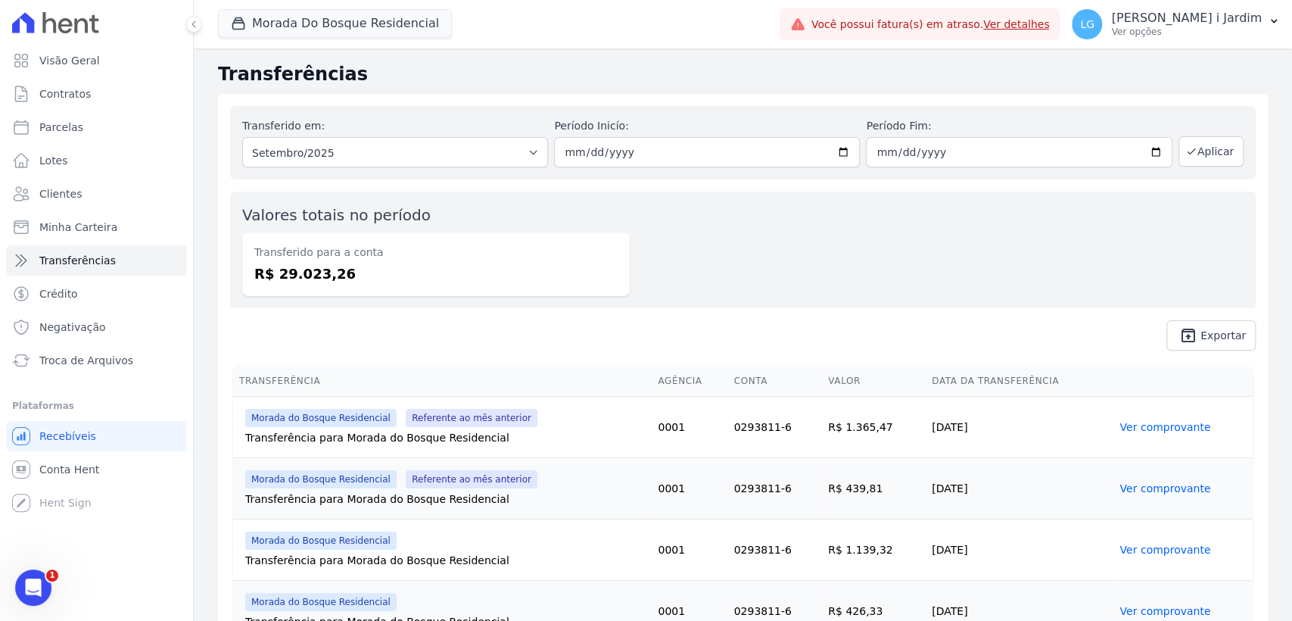
click at [306, 286] on div "Transferido para a conta R$ 29.023,26" at bounding box center [435, 264] width 387 height 64
click at [306, 285] on div "Transferido para a conta R$ 29.023,26" at bounding box center [435, 264] width 387 height 64
copy dd "29.023,26"
